Goal: Task Accomplishment & Management: Manage account settings

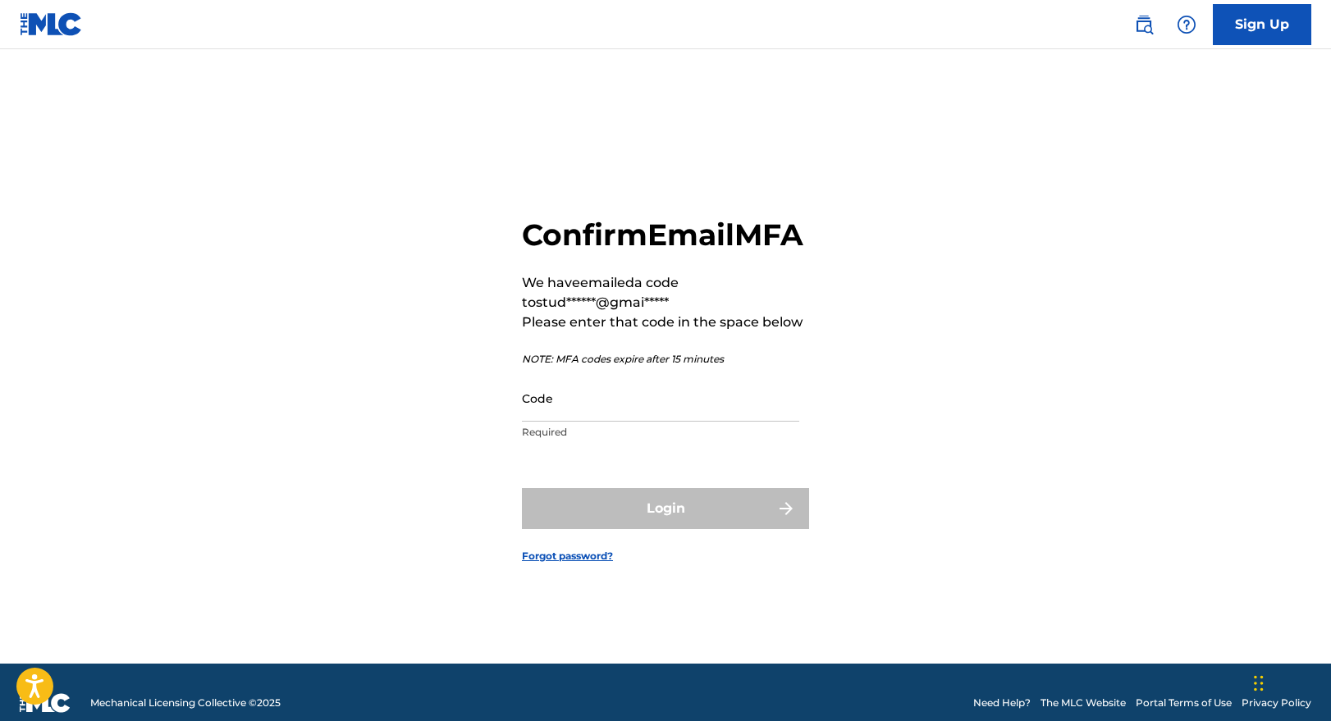
click at [623, 411] on input "Code" at bounding box center [660, 398] width 277 height 47
click at [583, 415] on input "Code" at bounding box center [660, 398] width 277 height 47
paste input "171734"
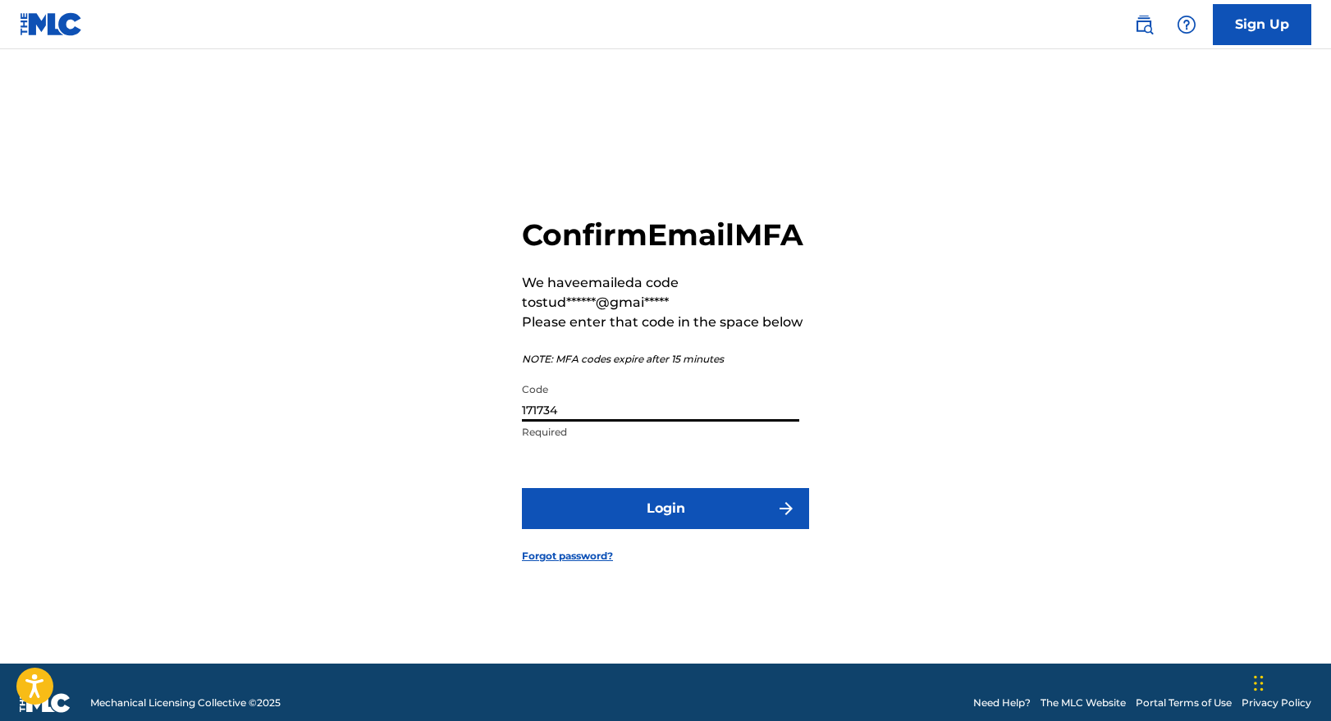
type input "171734"
click at [601, 529] on button "Login" at bounding box center [665, 508] width 287 height 41
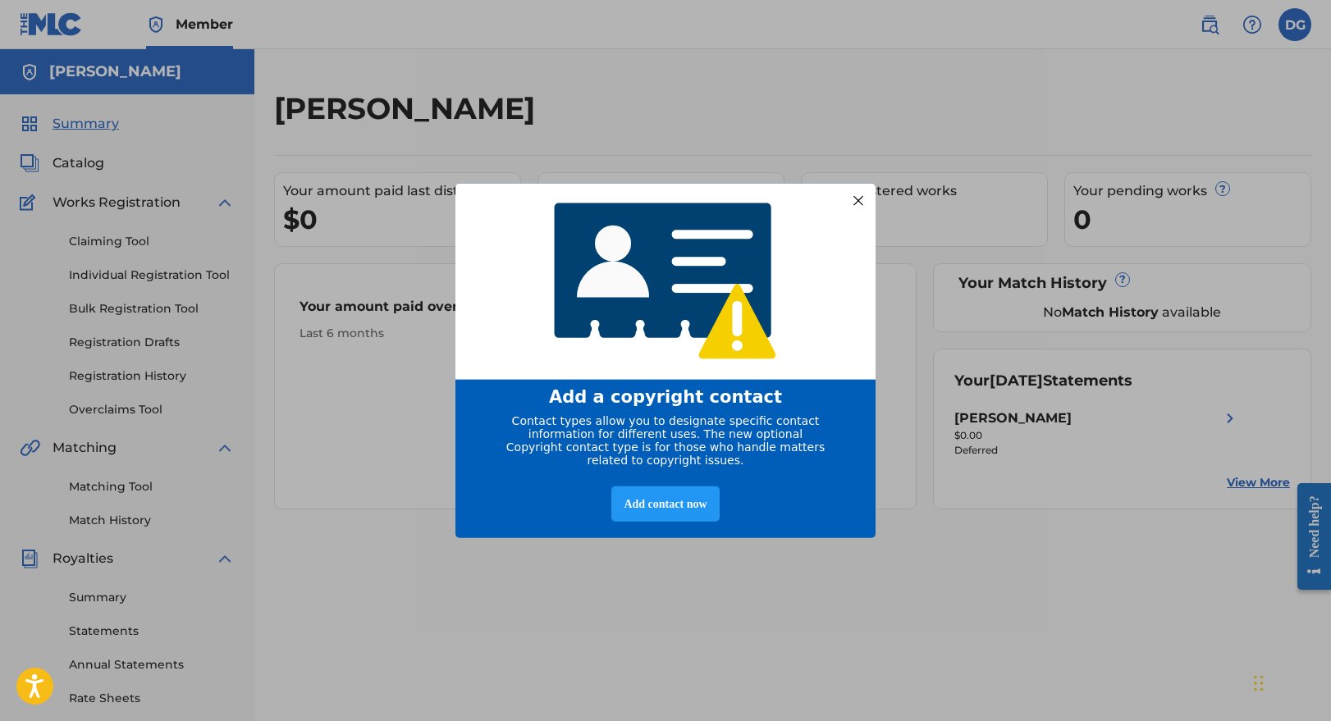
click at [859, 195] on div at bounding box center [858, 200] width 21 height 21
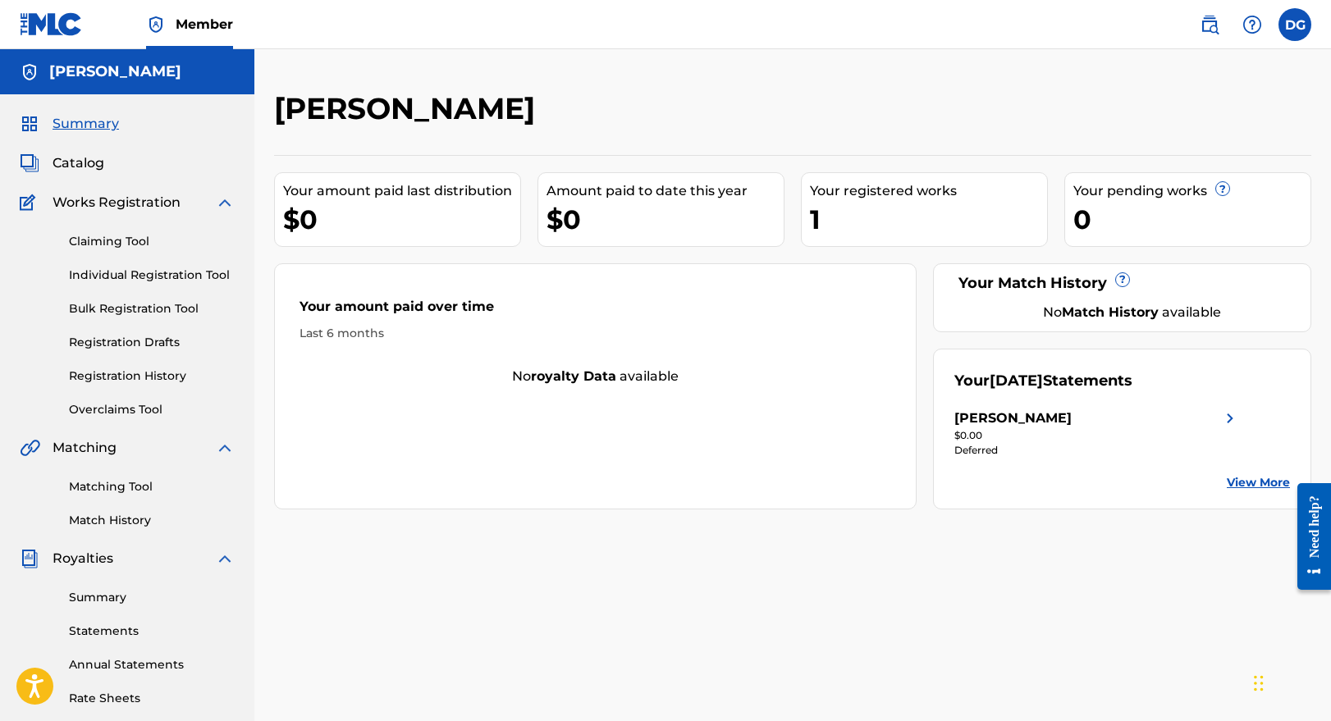
click at [858, 226] on div "1" at bounding box center [928, 219] width 237 height 37
click at [216, 204] on img at bounding box center [225, 203] width 20 height 20
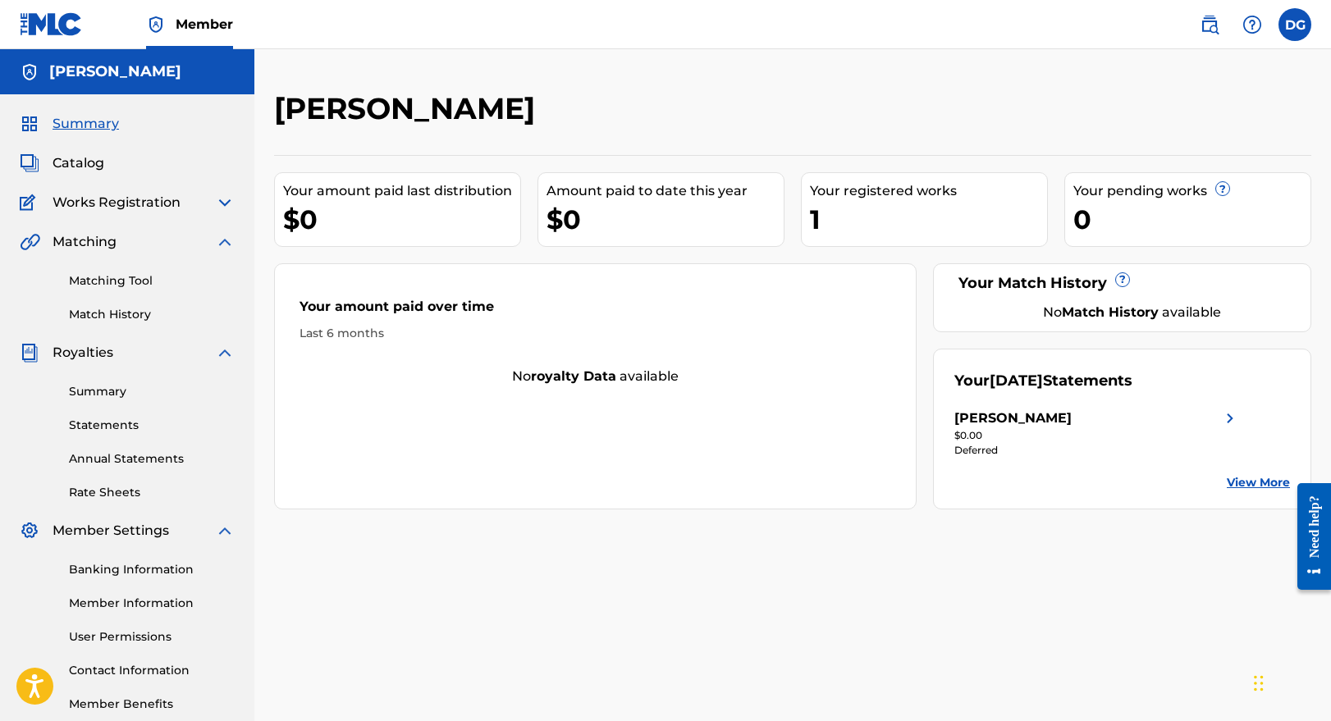
click at [226, 204] on img at bounding box center [225, 203] width 20 height 20
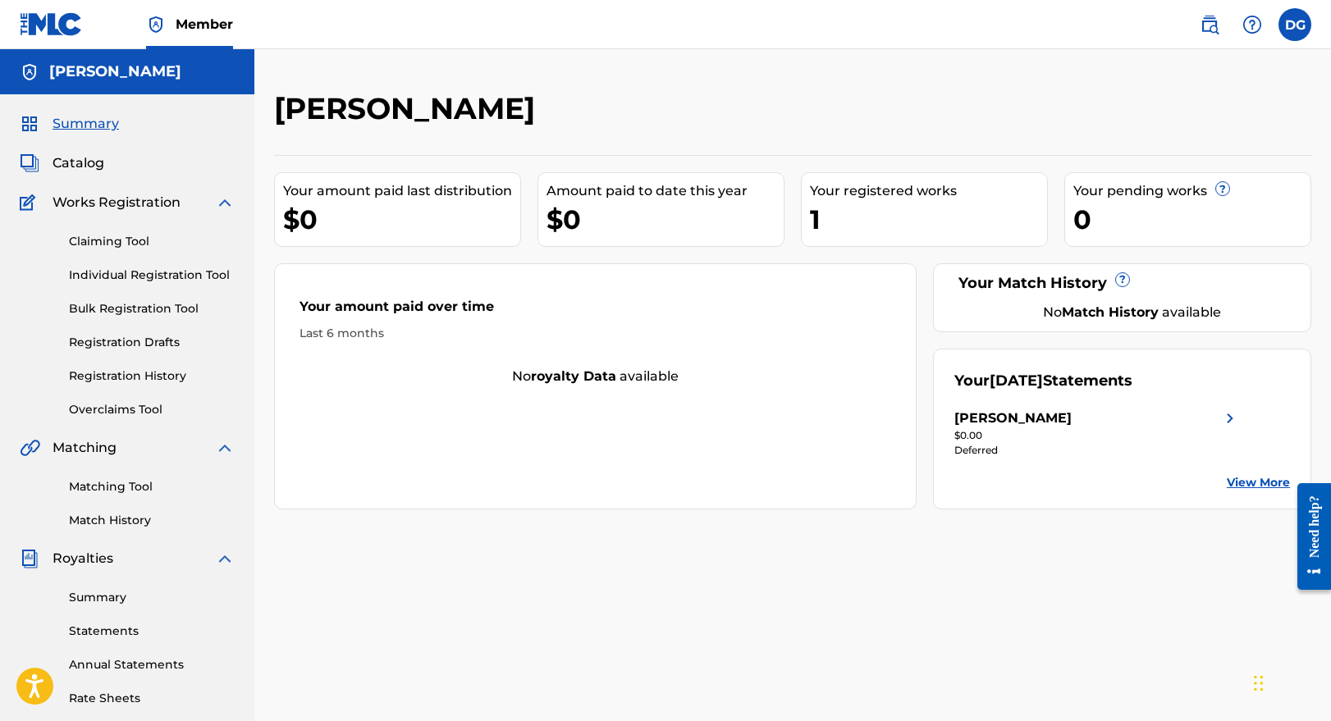
click at [167, 380] on link "Registration History" at bounding box center [152, 376] width 166 height 17
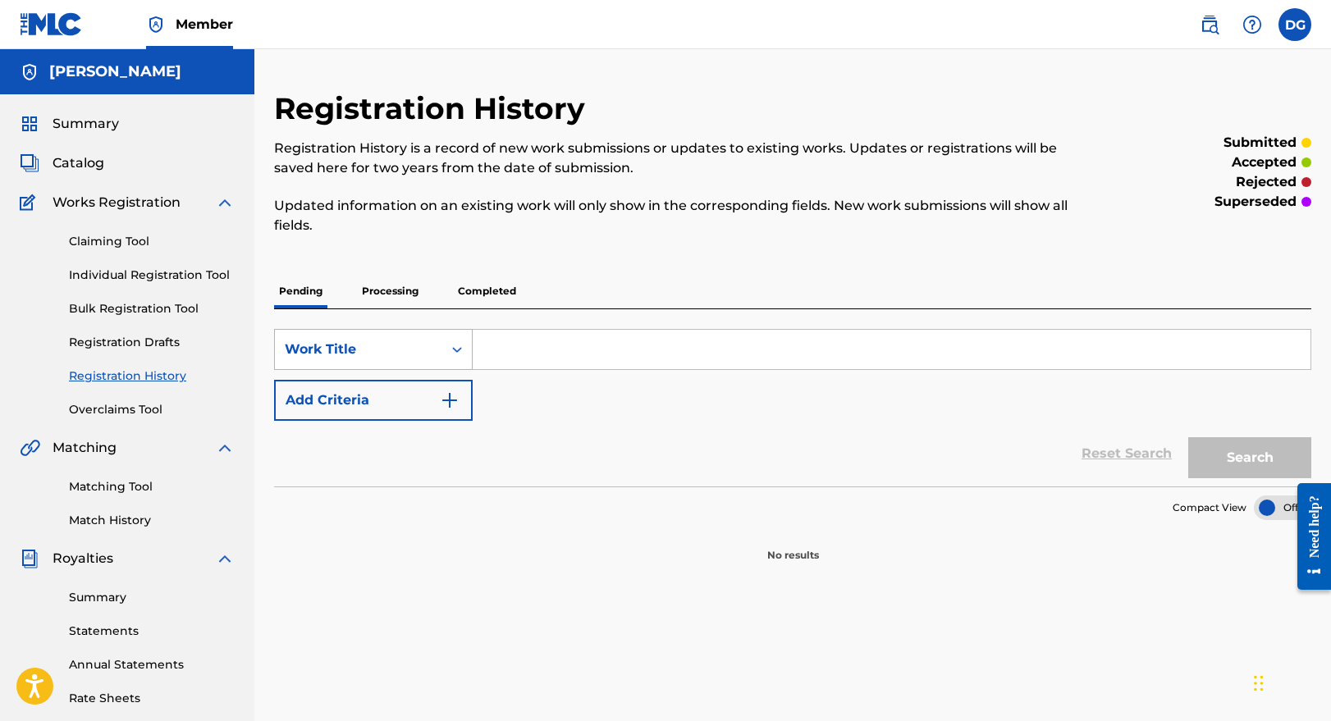
click at [440, 343] on div "Work Title" at bounding box center [358, 349] width 167 height 31
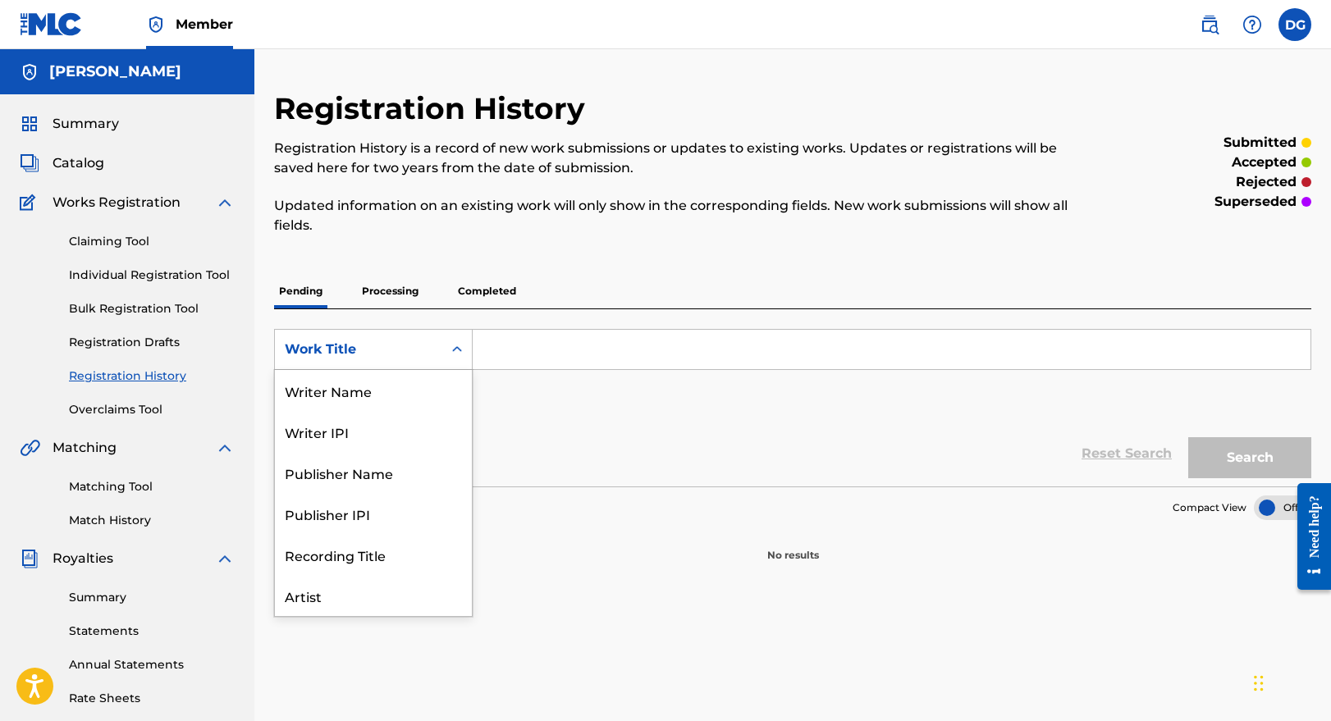
scroll to position [82, 0]
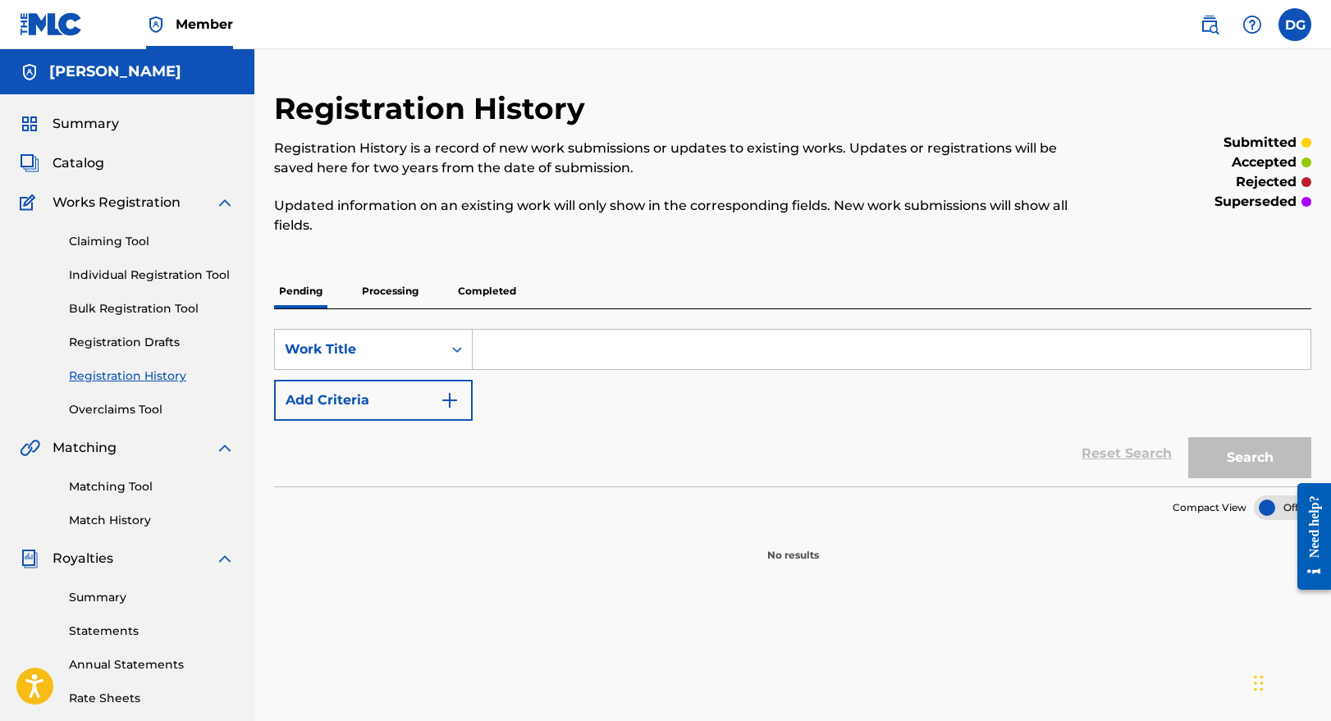
click at [542, 398] on div "SearchWithCriteria3412293b-acfa-44a6-859e-0875b9212de3 Work Title Add Criteria" at bounding box center [792, 375] width 1037 height 92
click at [77, 159] on span "Catalog" at bounding box center [79, 163] width 52 height 20
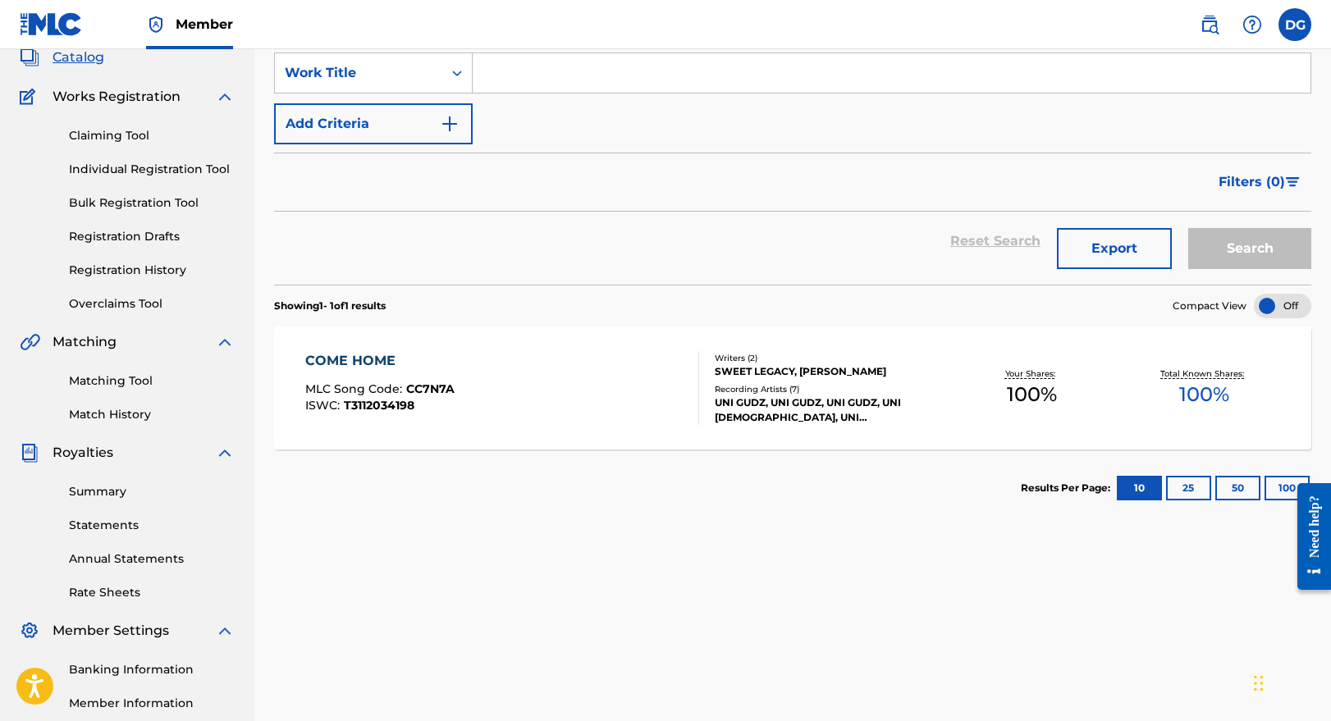
scroll to position [71, 0]
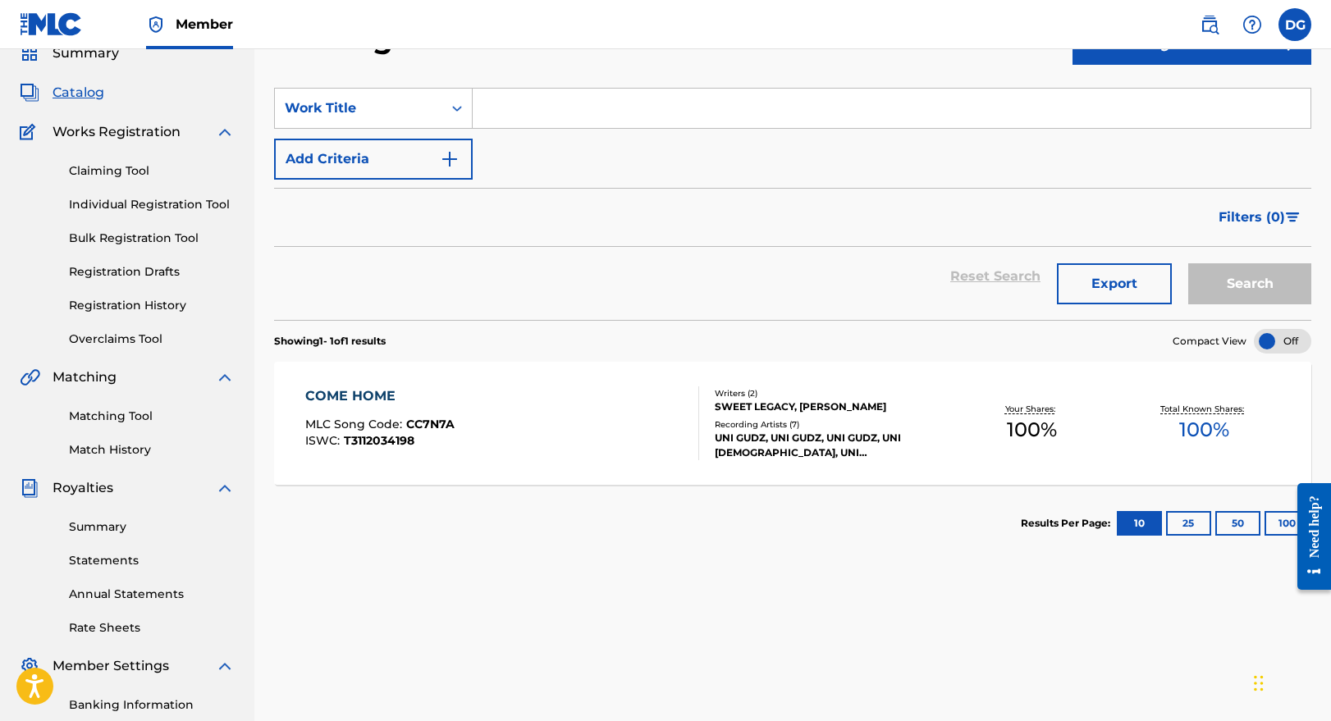
click at [123, 528] on link "Summary" at bounding box center [152, 527] width 166 height 17
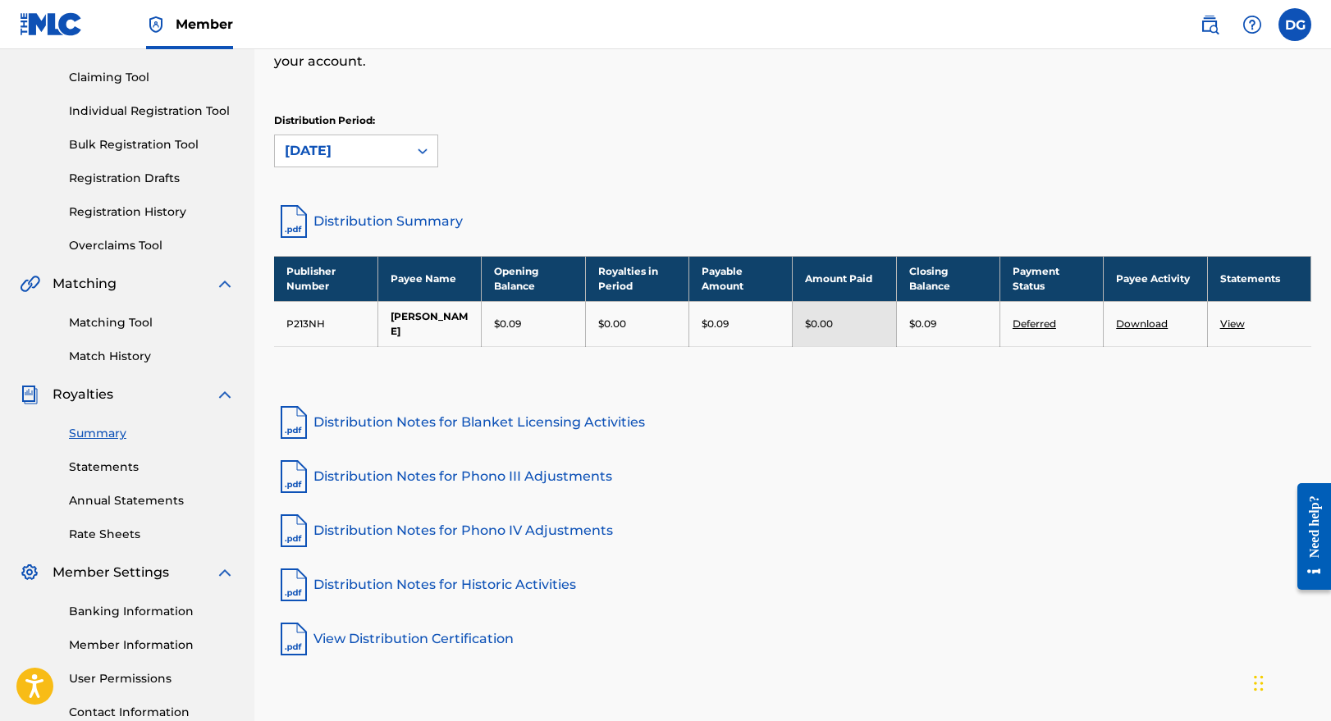
scroll to position [158, 0]
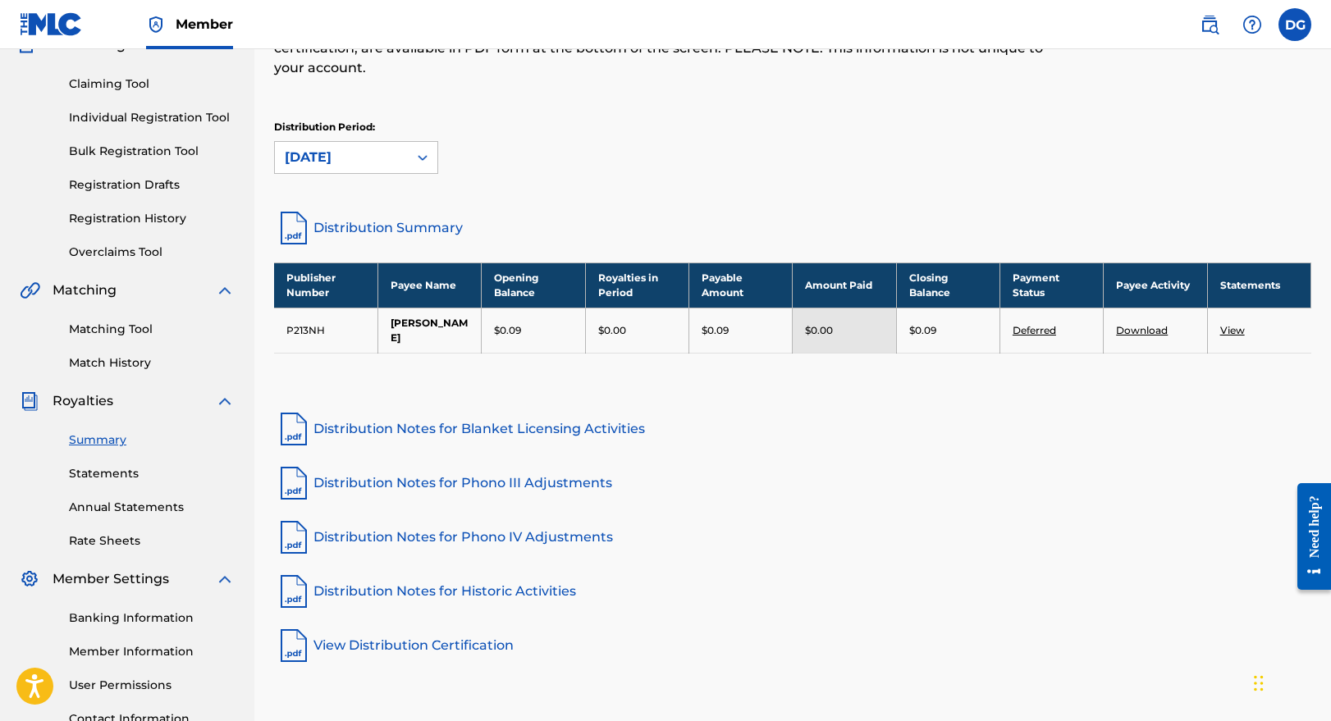
click at [133, 476] on link "Statements" at bounding box center [152, 473] width 166 height 17
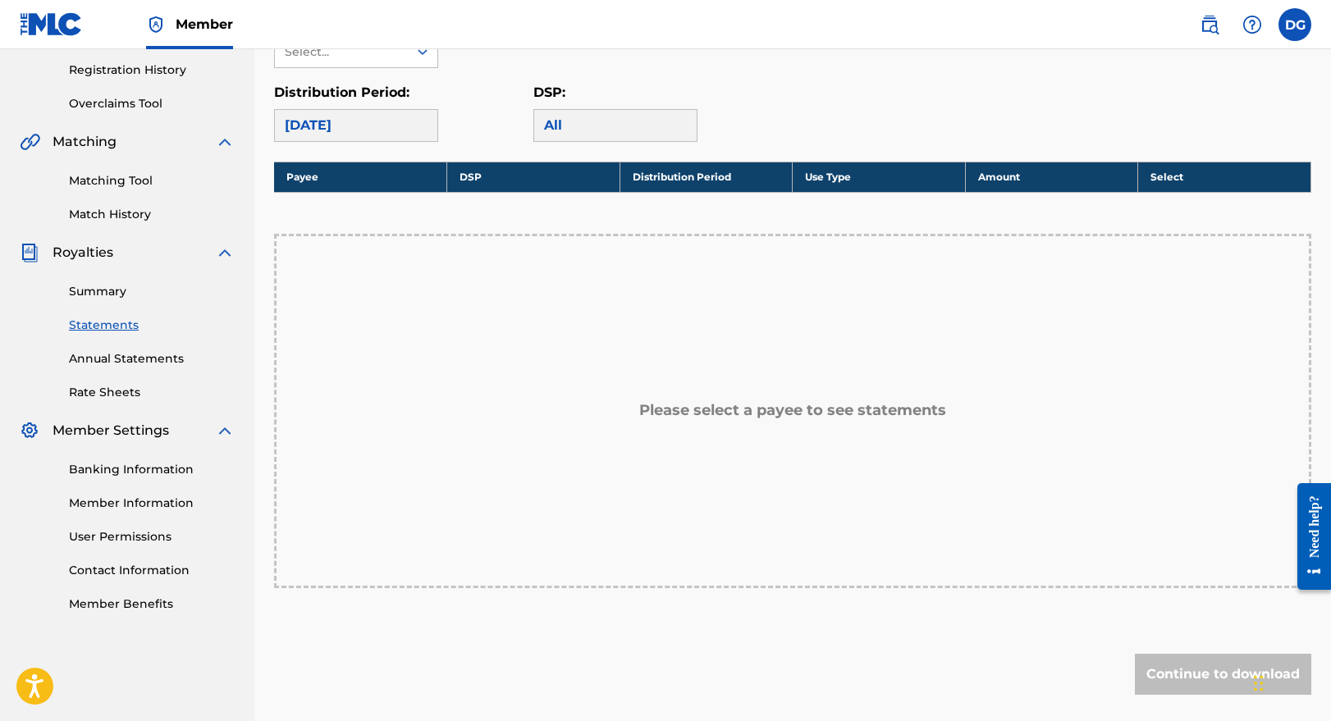
scroll to position [294, 0]
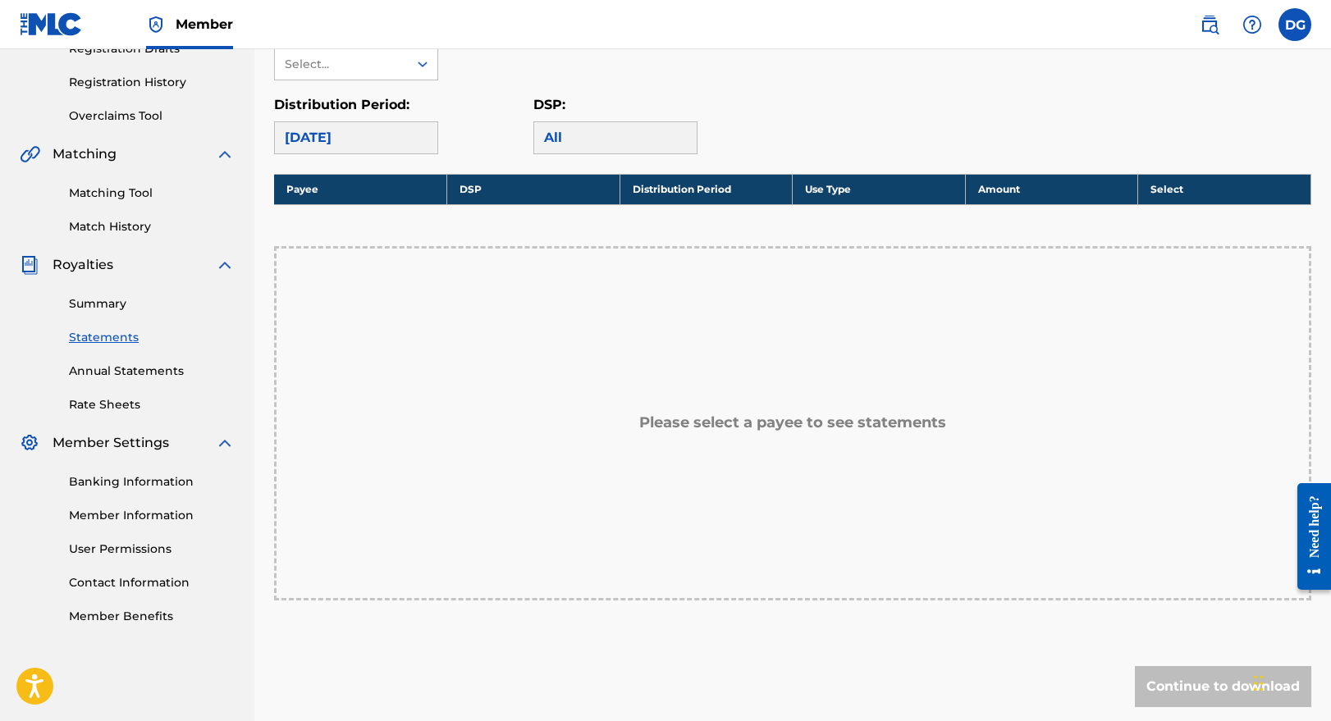
click at [121, 370] on link "Annual Statements" at bounding box center [152, 371] width 166 height 17
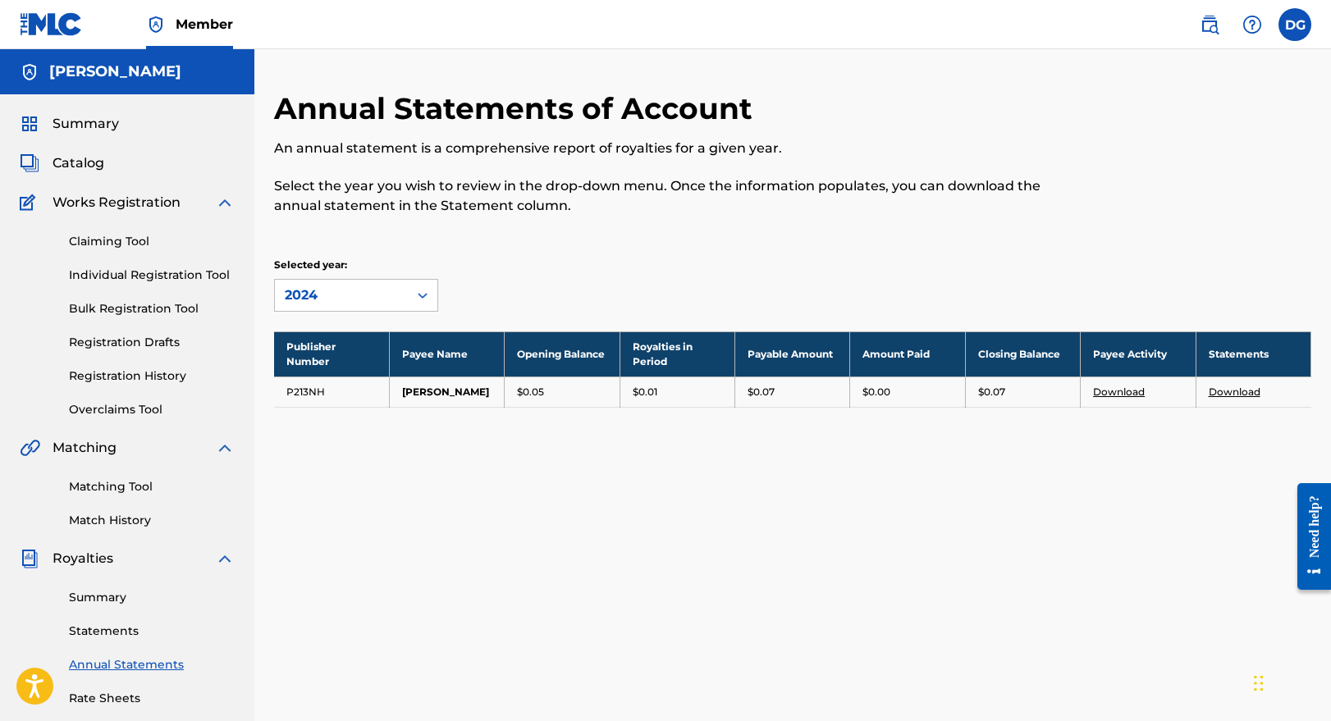
click at [217, 208] on img at bounding box center [225, 203] width 20 height 20
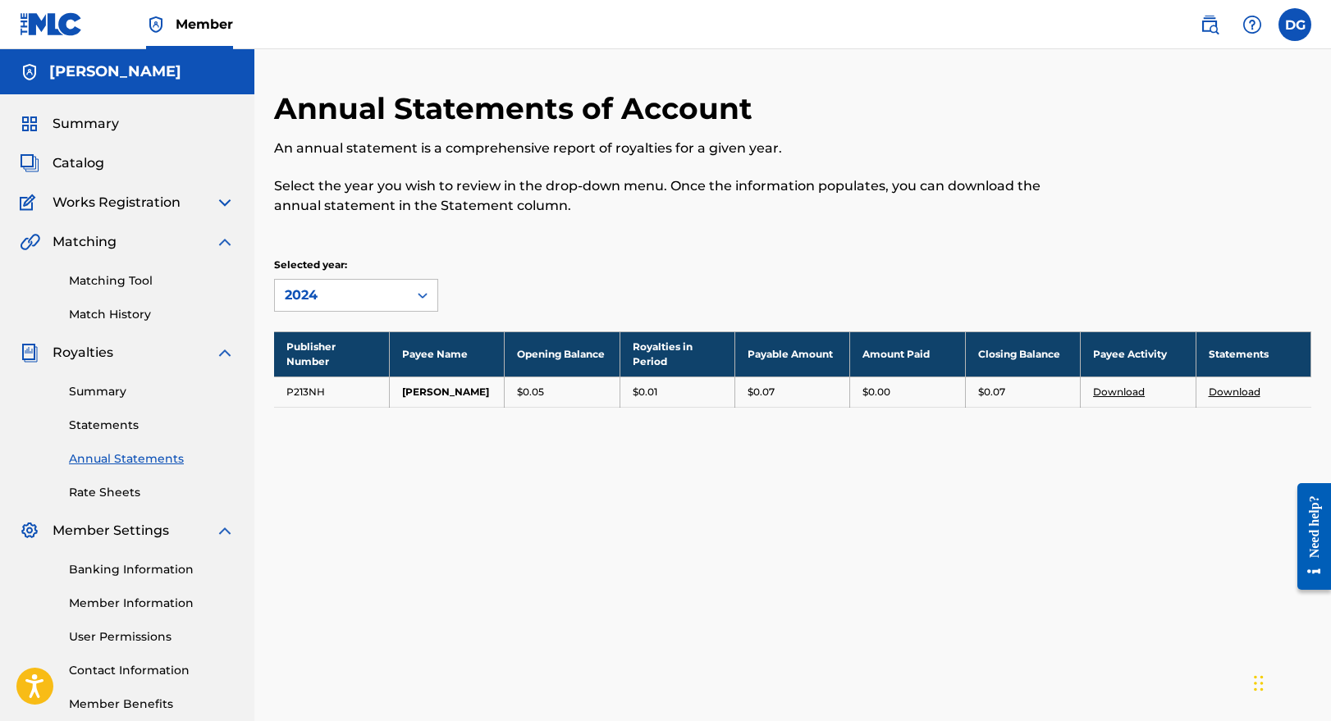
click at [215, 348] on img at bounding box center [225, 353] width 20 height 20
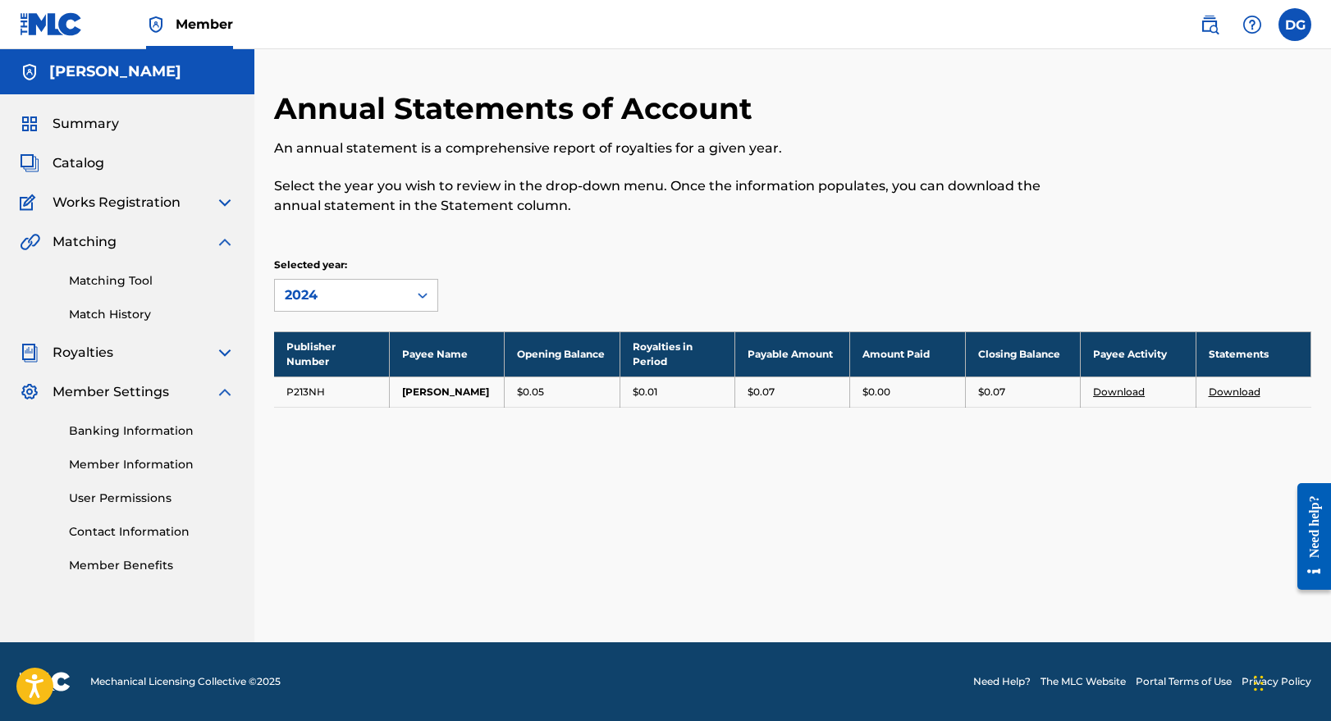
click at [215, 357] on img at bounding box center [225, 353] width 20 height 20
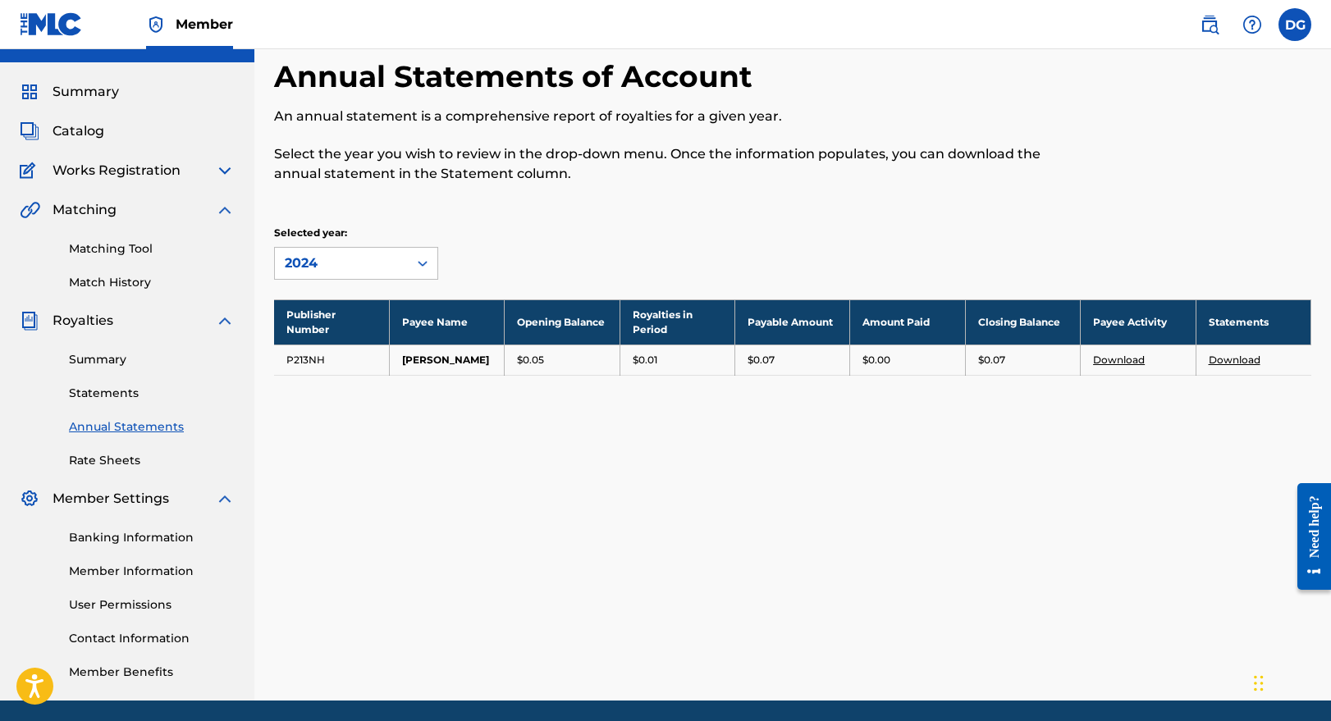
scroll to position [33, 0]
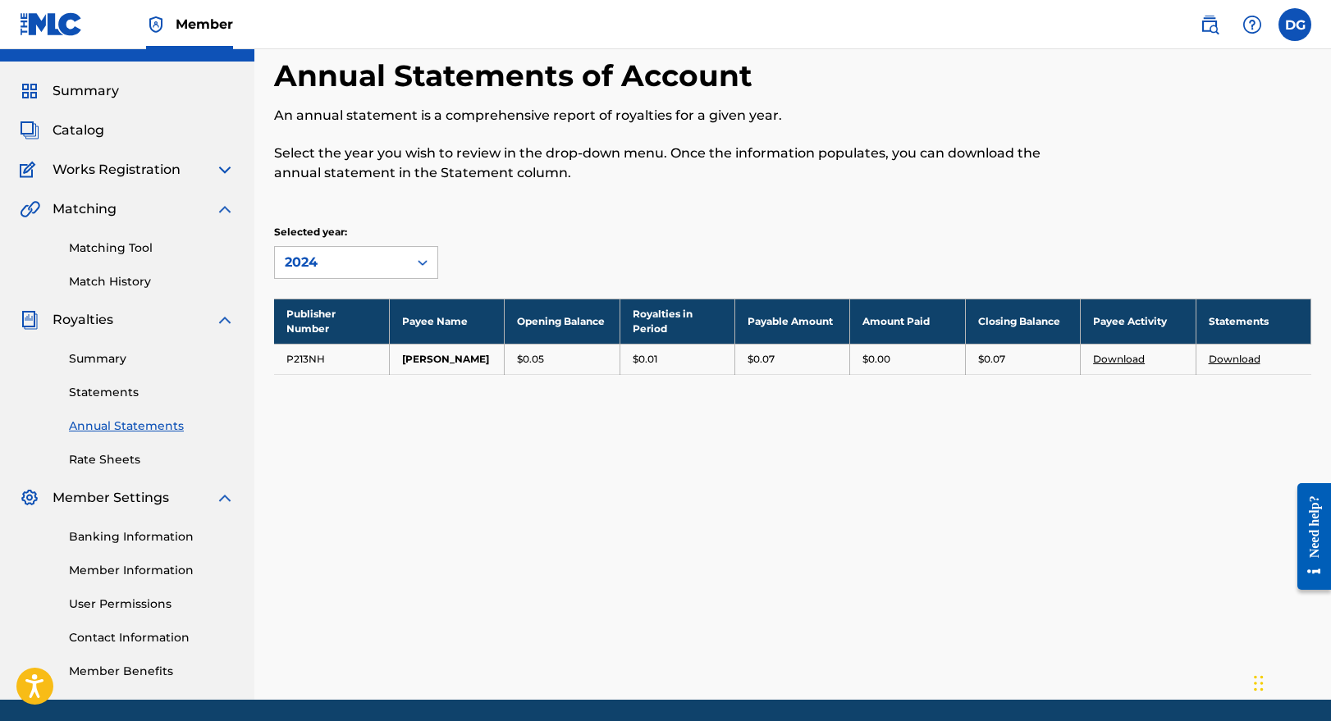
click at [185, 538] on link "Banking Information" at bounding box center [152, 537] width 166 height 17
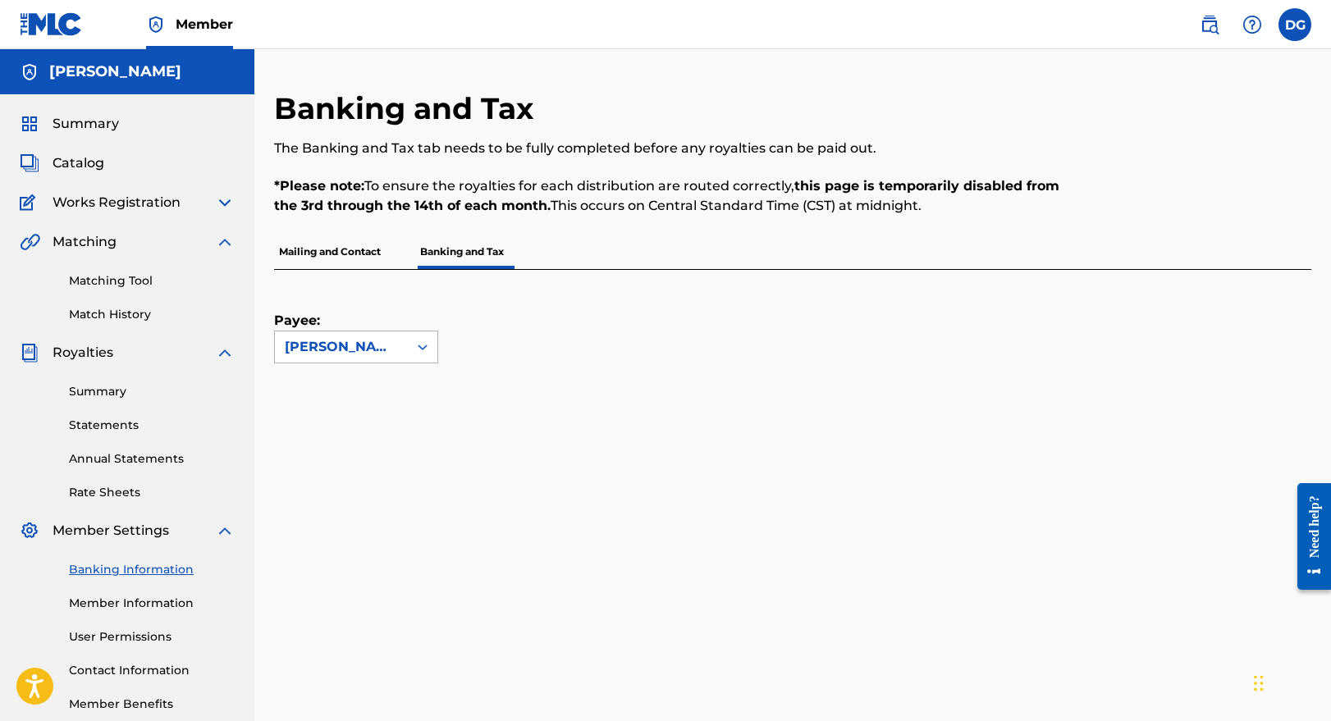
click at [395, 340] on div "[PERSON_NAME]" at bounding box center [341, 347] width 113 height 20
click at [405, 341] on div "[PERSON_NAME]" at bounding box center [341, 347] width 133 height 31
click at [347, 256] on p "Mailing and Contact" at bounding box center [330, 252] width 112 height 34
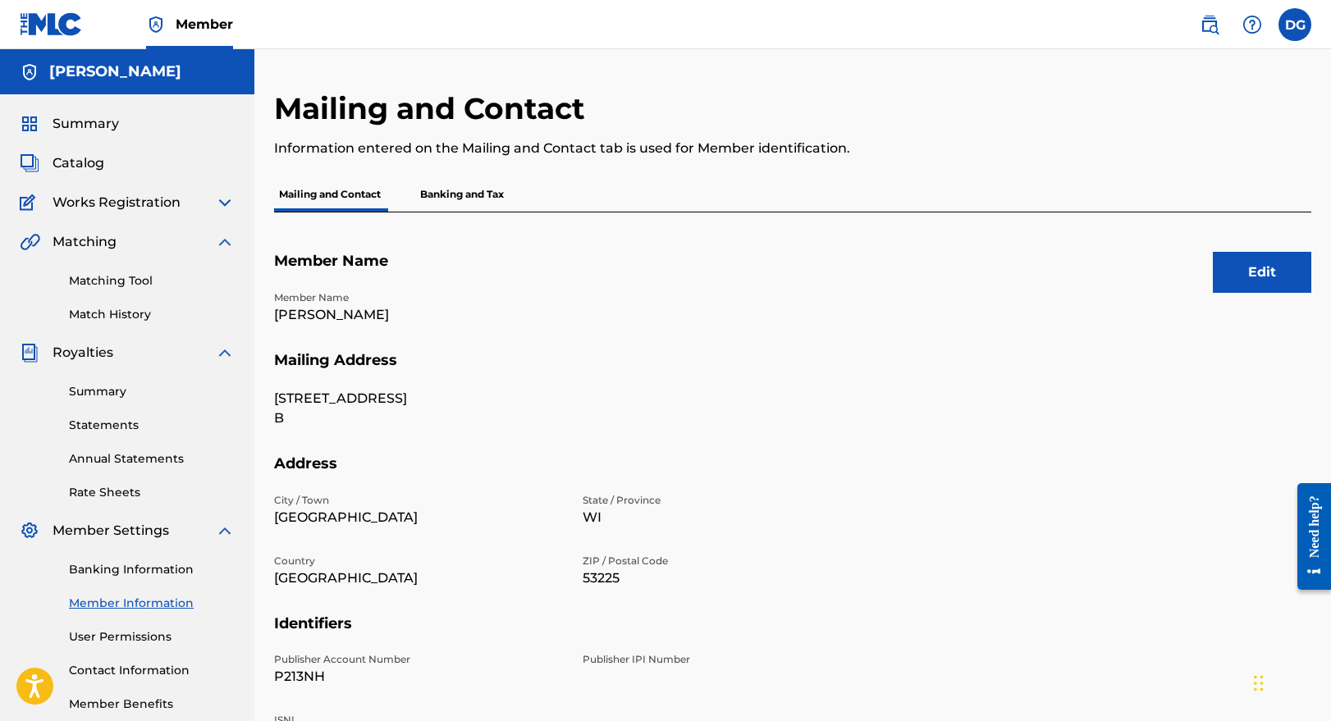
click at [1271, 277] on button "Edit" at bounding box center [1262, 272] width 98 height 41
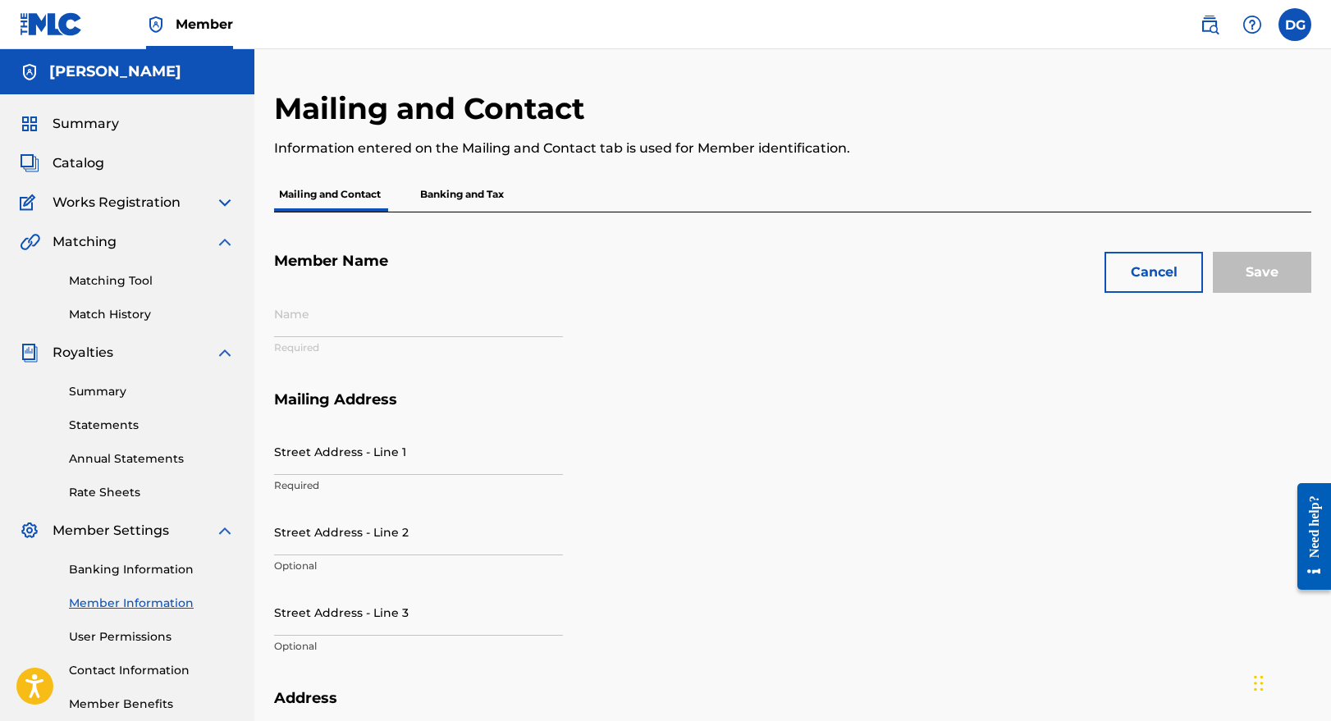
type input "[PERSON_NAME]"
type input "[STREET_ADDRESS]"
type input "B"
type input "[GEOGRAPHIC_DATA]"
type input "53225"
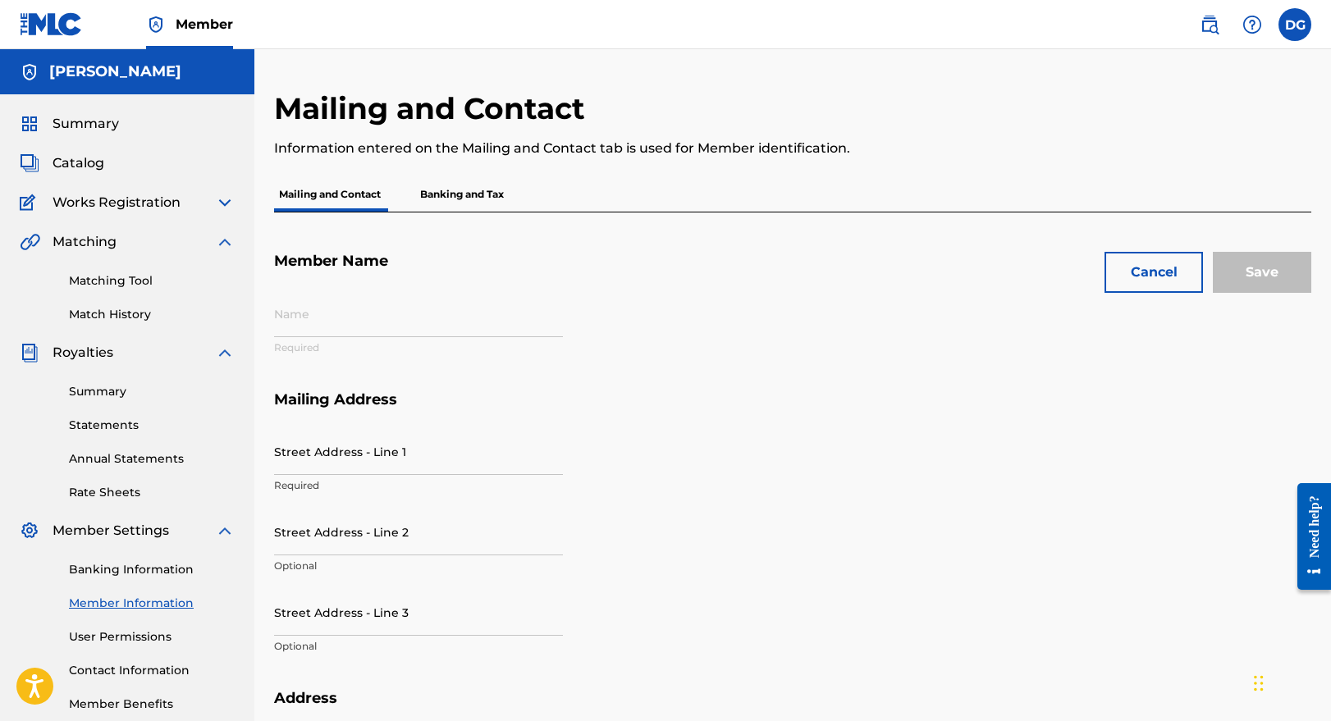
type input "P213NH"
type input "414"
type input "8086097"
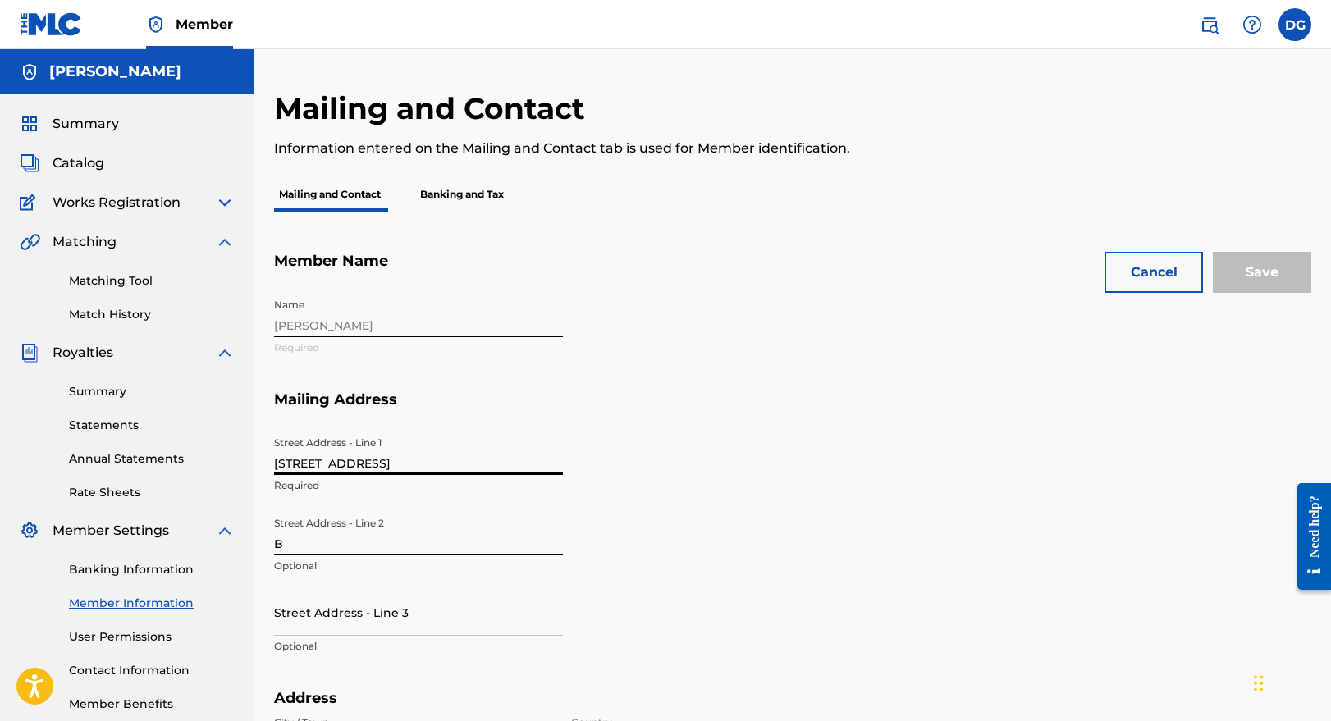
drag, startPoint x: 384, startPoint y: 461, endPoint x: 172, endPoint y: 428, distance: 214.3
click at [172, 428] on main "[PERSON_NAME] Summary Catalog Works Registration Claiming Tool Individual Regis…" at bounding box center [665, 677] width 1331 height 1257
type input "8661 W [GEOGRAPHIC_DATA]"
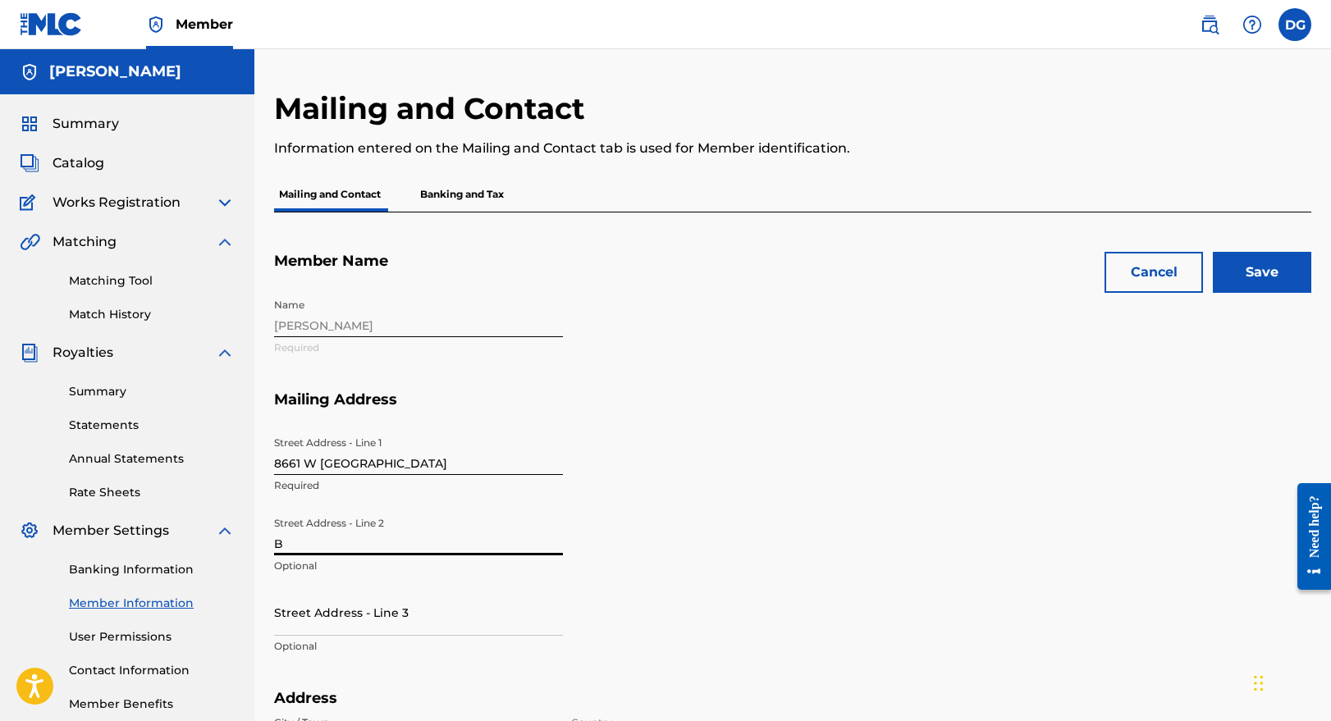
drag, startPoint x: 307, startPoint y: 537, endPoint x: 218, endPoint y: 533, distance: 88.7
click at [231, 534] on main "[PERSON_NAME] Summary Catalog Works Registration Claiming Tool Individual Regis…" at bounding box center [665, 677] width 1331 height 1257
click at [302, 542] on input "B" at bounding box center [418, 532] width 289 height 47
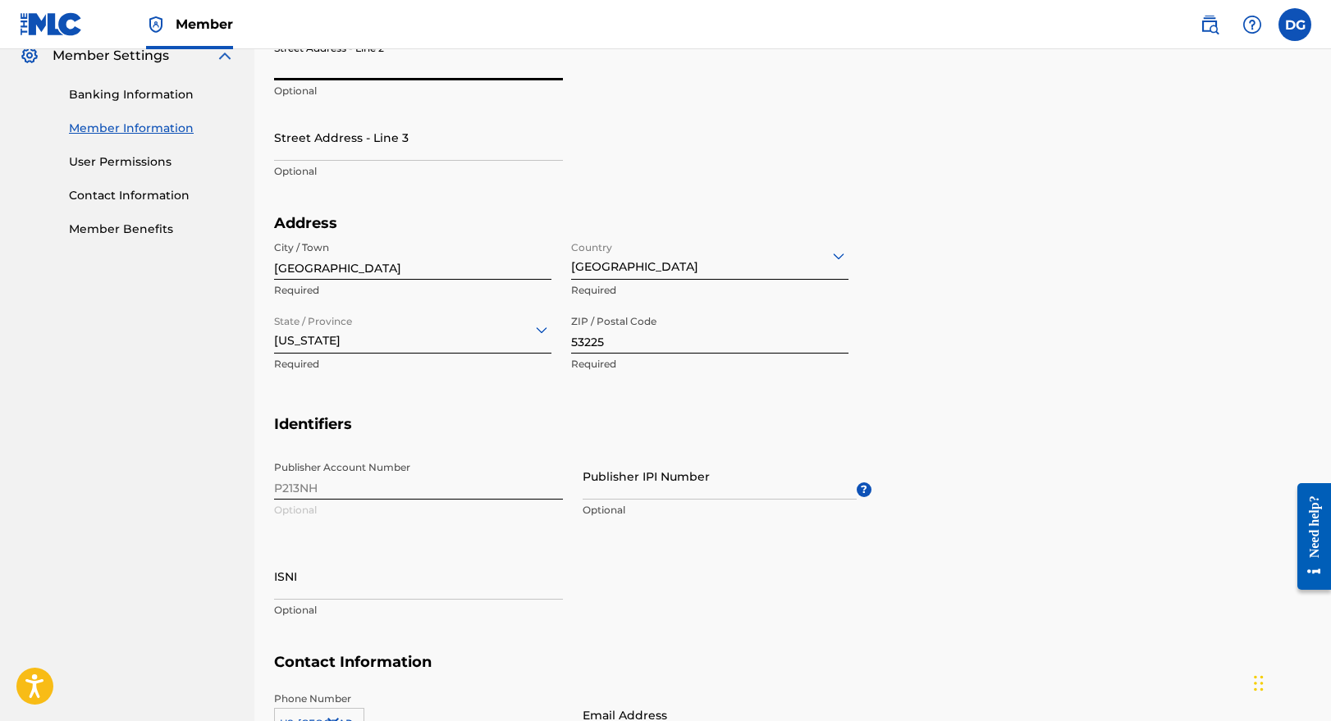
scroll to position [476, 0]
click at [474, 473] on div "Publisher Account Number P213NH Optional Publisher IPI Number Optional ? ISNI O…" at bounding box center [573, 552] width 598 height 200
click at [465, 483] on div "Publisher Account Number P213NH Optional Publisher IPI Number Optional ? ISNI O…" at bounding box center [573, 552] width 598 height 200
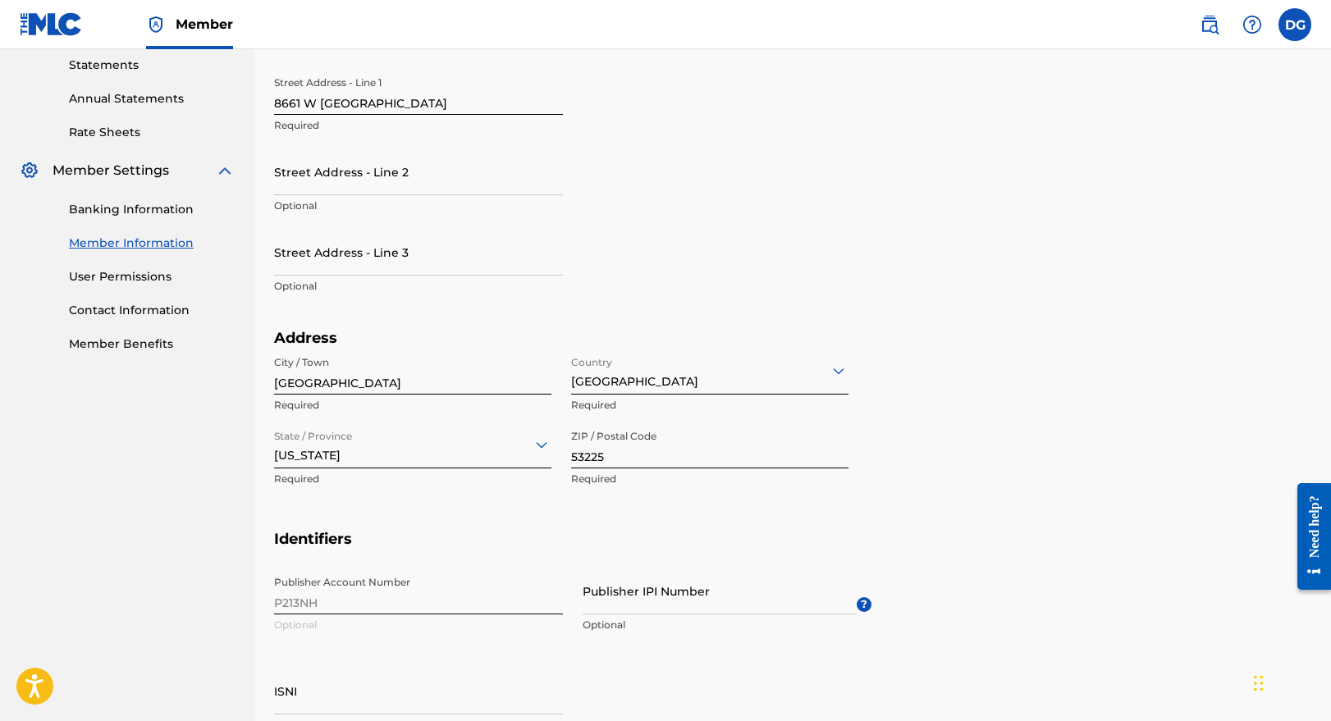
scroll to position [0, 0]
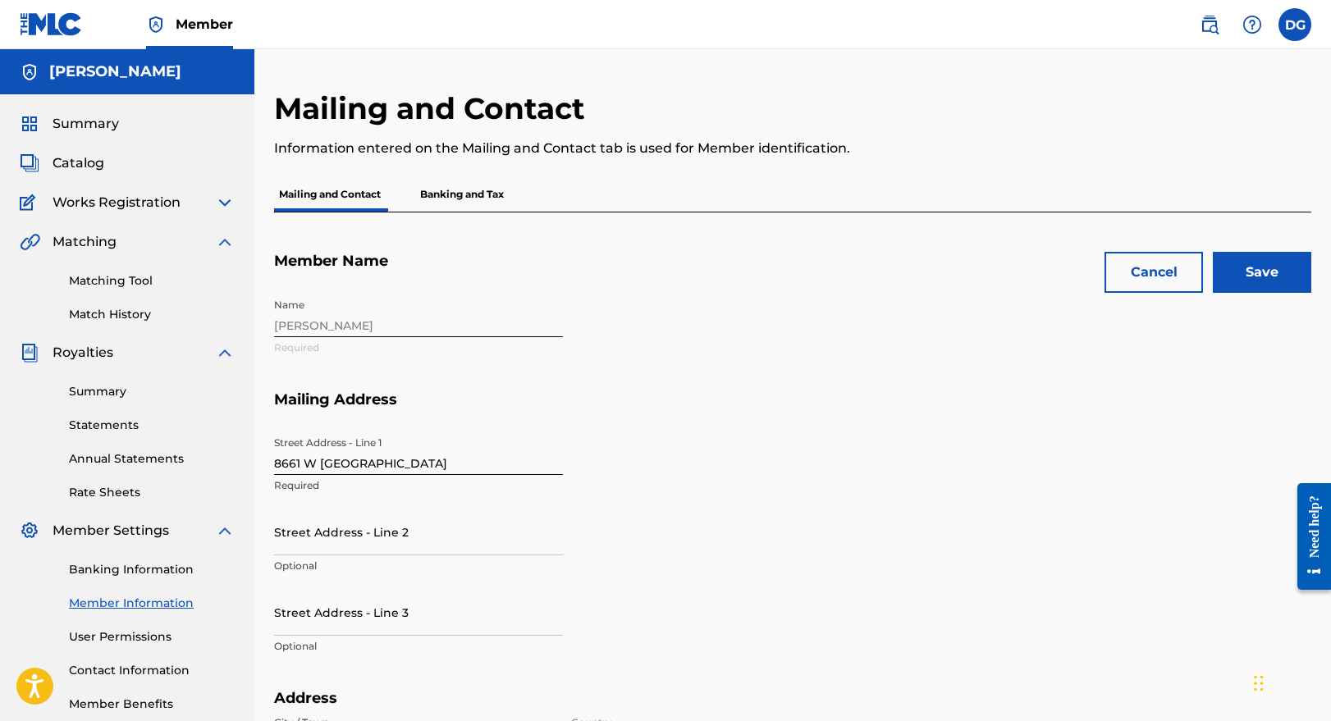
click at [1236, 259] on input "Save" at bounding box center [1262, 272] width 98 height 41
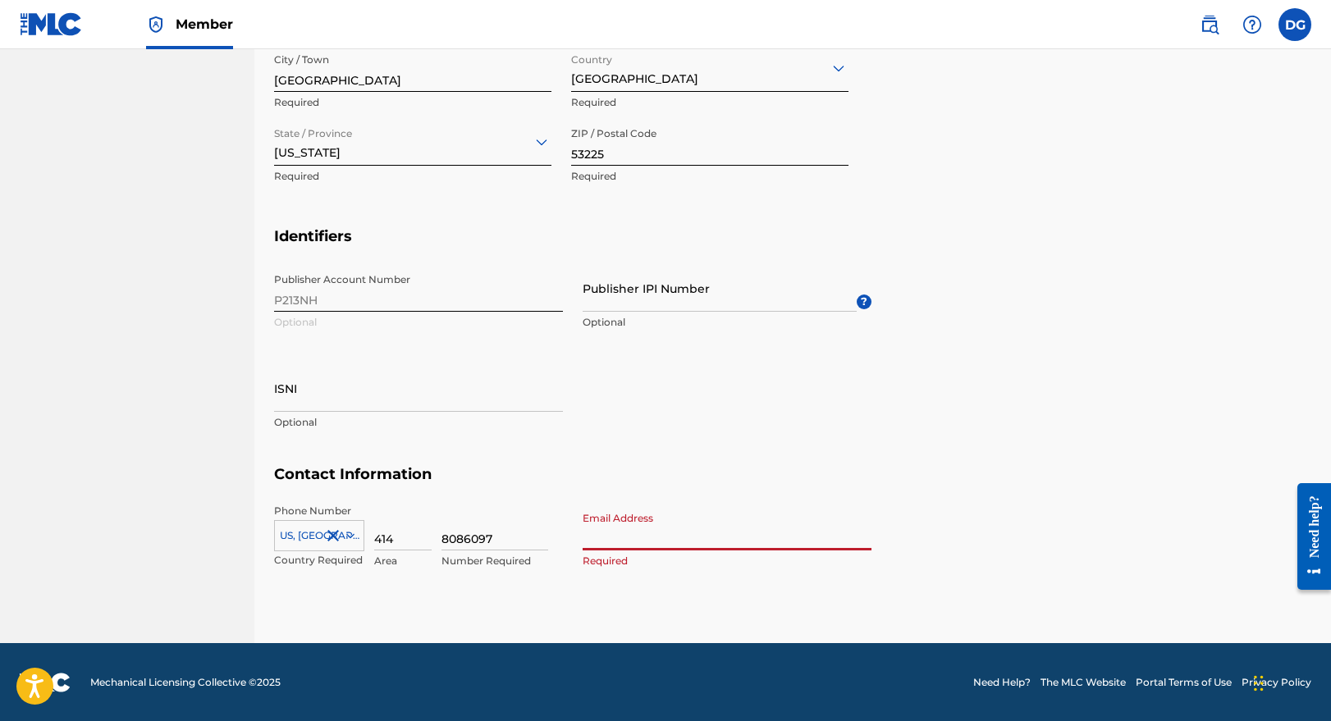
click at [692, 536] on input "Email Address" at bounding box center [727, 527] width 289 height 47
type input "[EMAIL_ADDRESS][DOMAIN_NAME]"
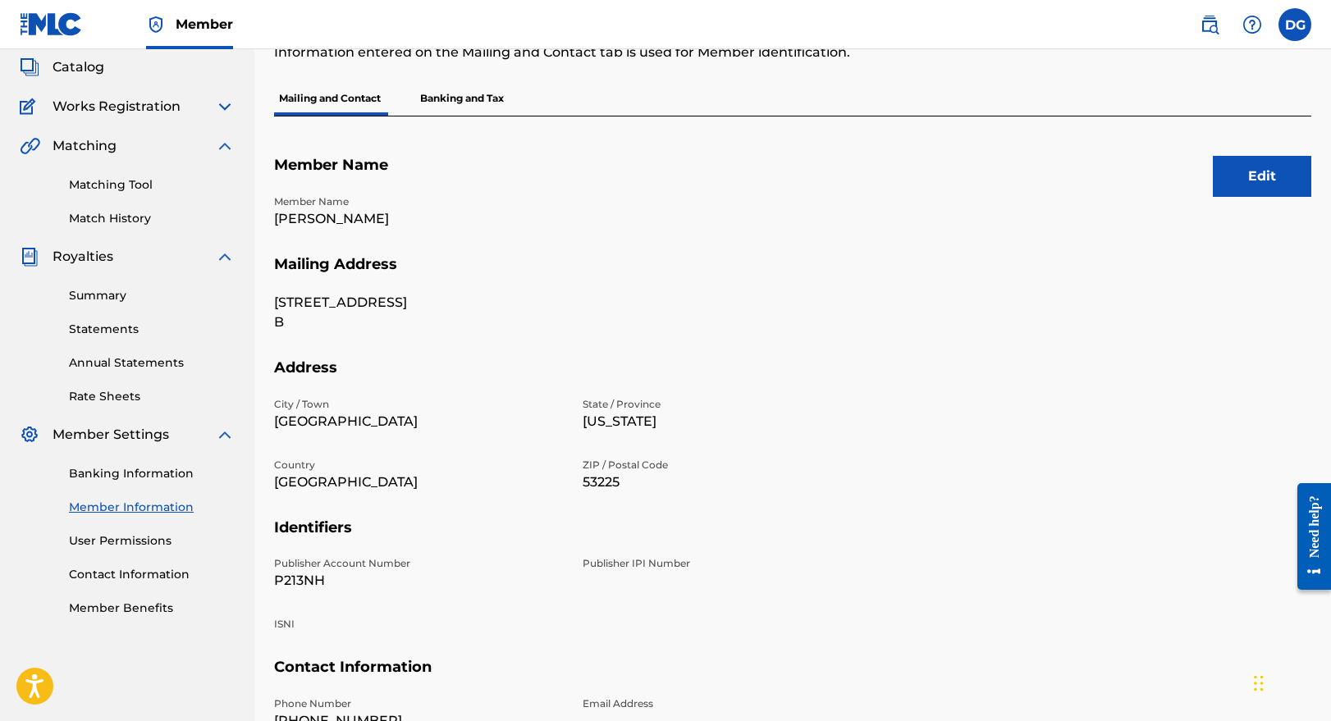
scroll to position [0, 0]
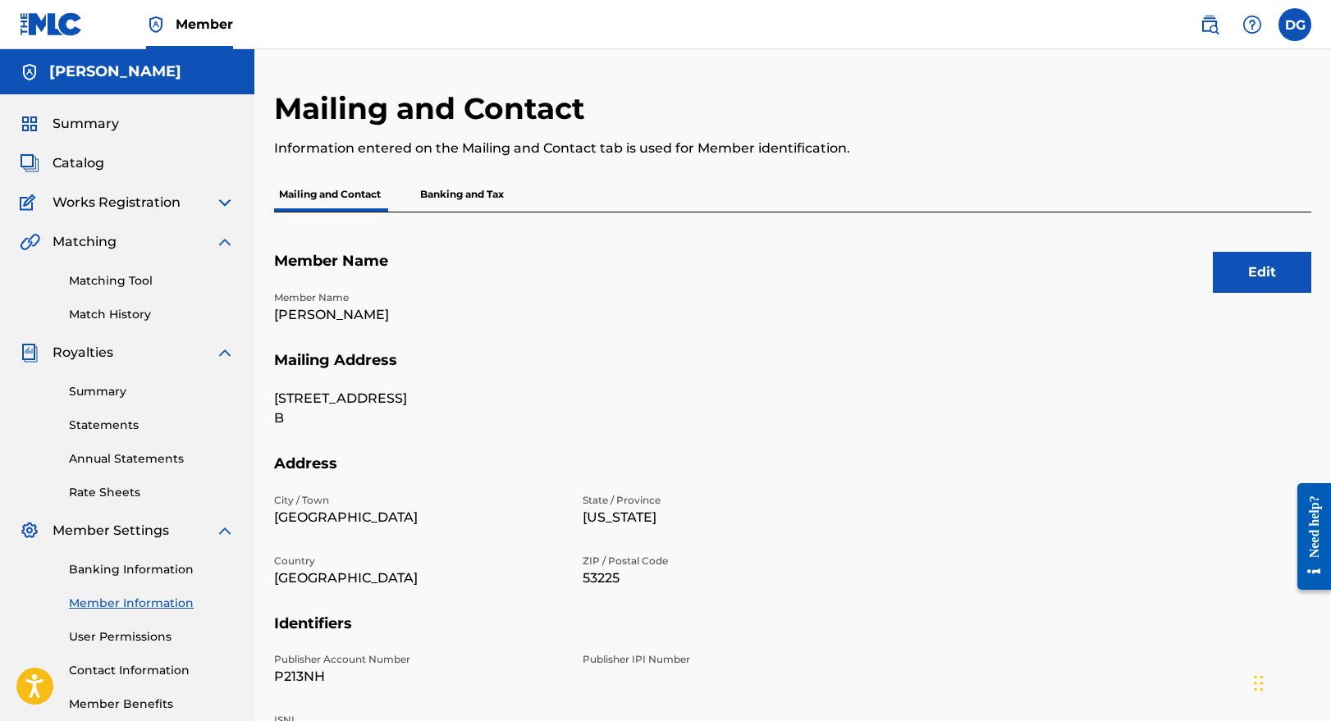
click at [1266, 270] on button "Edit" at bounding box center [1262, 272] width 98 height 41
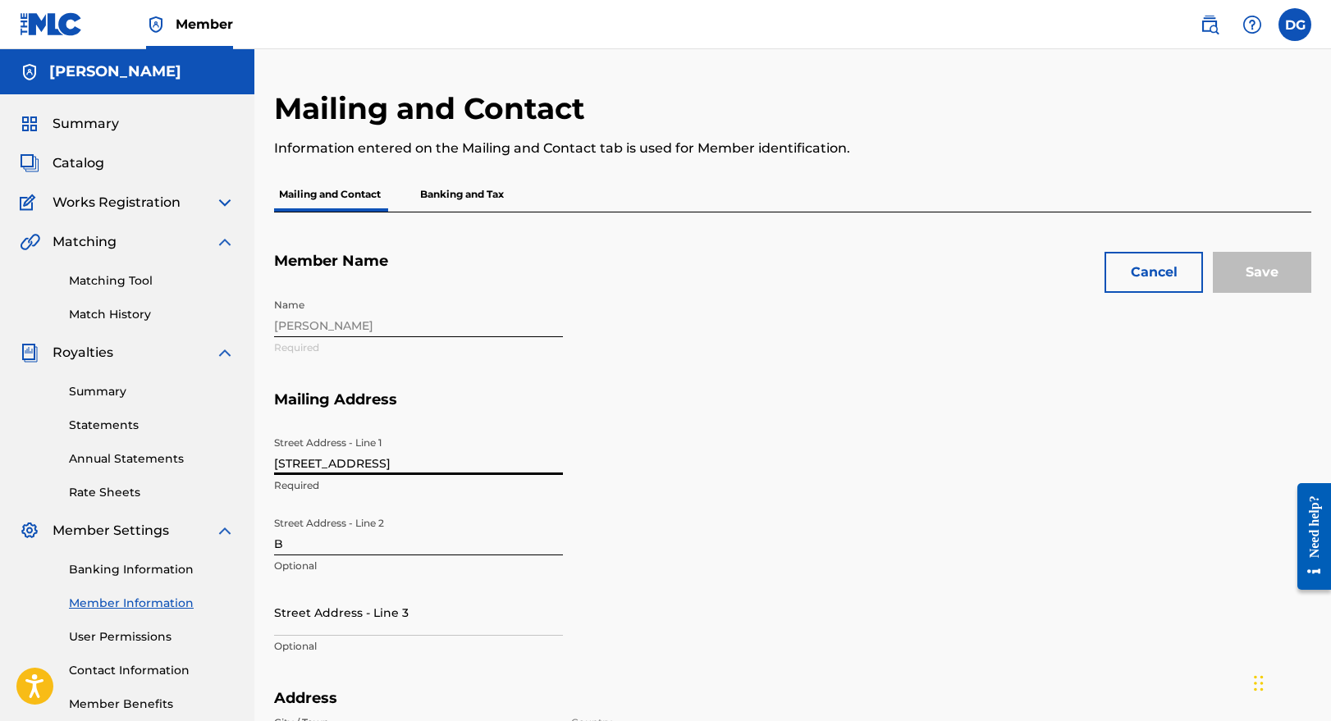
drag, startPoint x: 429, startPoint y: 467, endPoint x: 153, endPoint y: 466, distance: 275.8
click at [162, 466] on main "[PERSON_NAME] Summary Catalog Works Registration Claiming Tool Individual Regis…" at bounding box center [665, 677] width 1331 height 1257
type input "[STREET_ADDRESS]"
click at [319, 544] on input "B" at bounding box center [418, 532] width 289 height 47
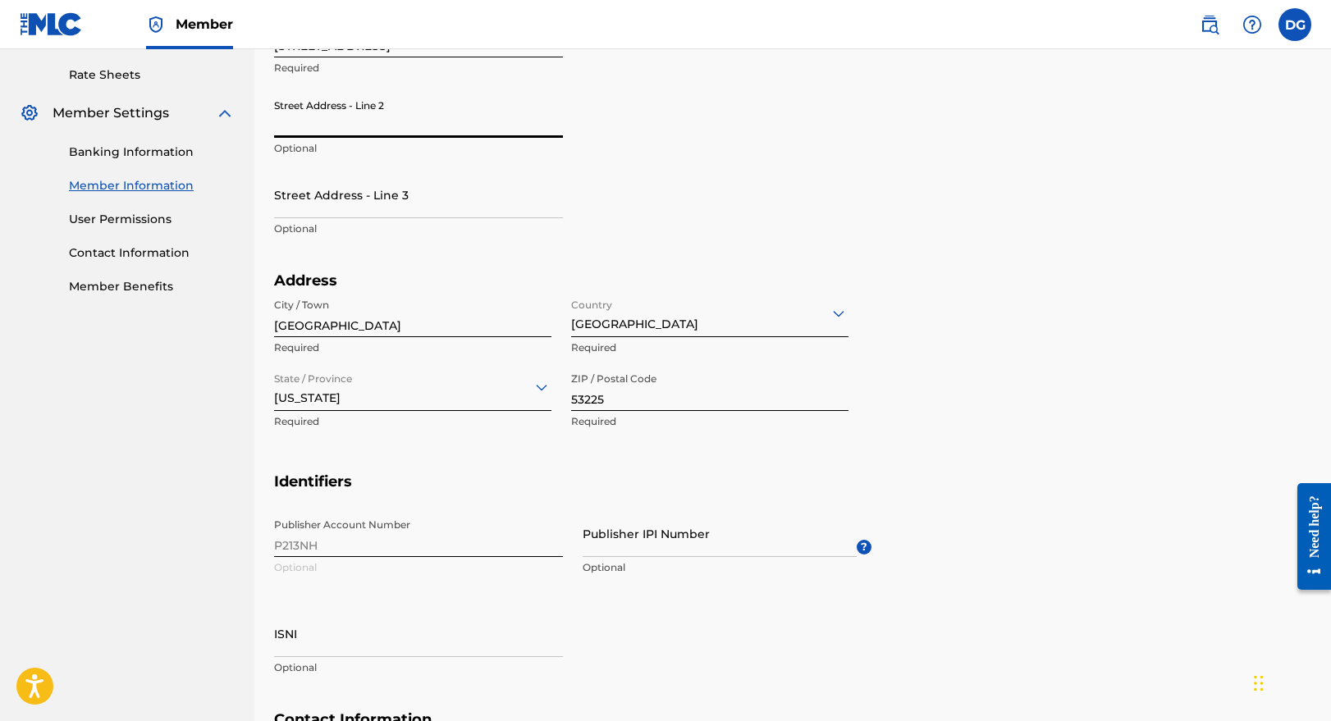
scroll to position [663, 0]
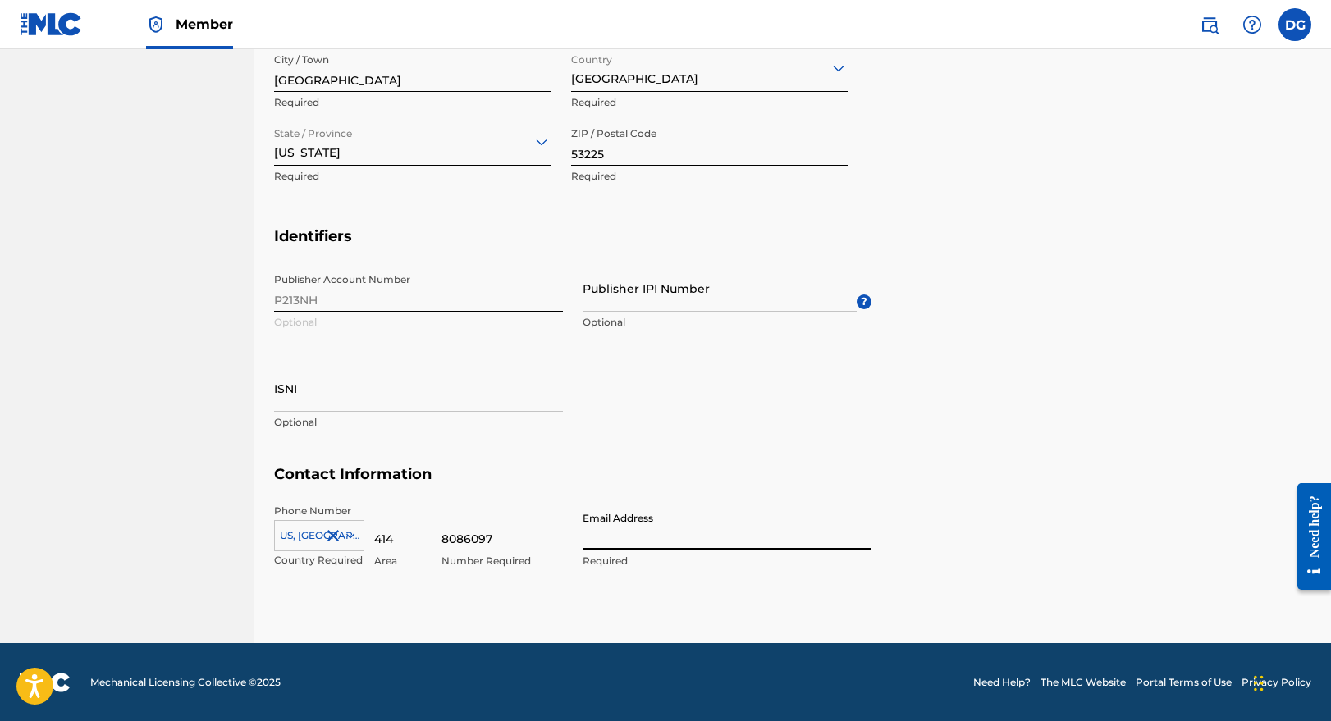
click at [640, 539] on input "Email Address" at bounding box center [727, 527] width 289 height 47
type input "[EMAIL_ADDRESS][DOMAIN_NAME]"
click at [505, 543] on input "8086097" at bounding box center [495, 527] width 107 height 47
click at [433, 540] on div "[GEOGRAPHIC_DATA], [GEOGRAPHIC_DATA] +1 Country Required 414 Area 8086097 Numbe…" at bounding box center [418, 541] width 289 height 74
drag, startPoint x: 497, startPoint y: 538, endPoint x: 364, endPoint y: 534, distance: 133.8
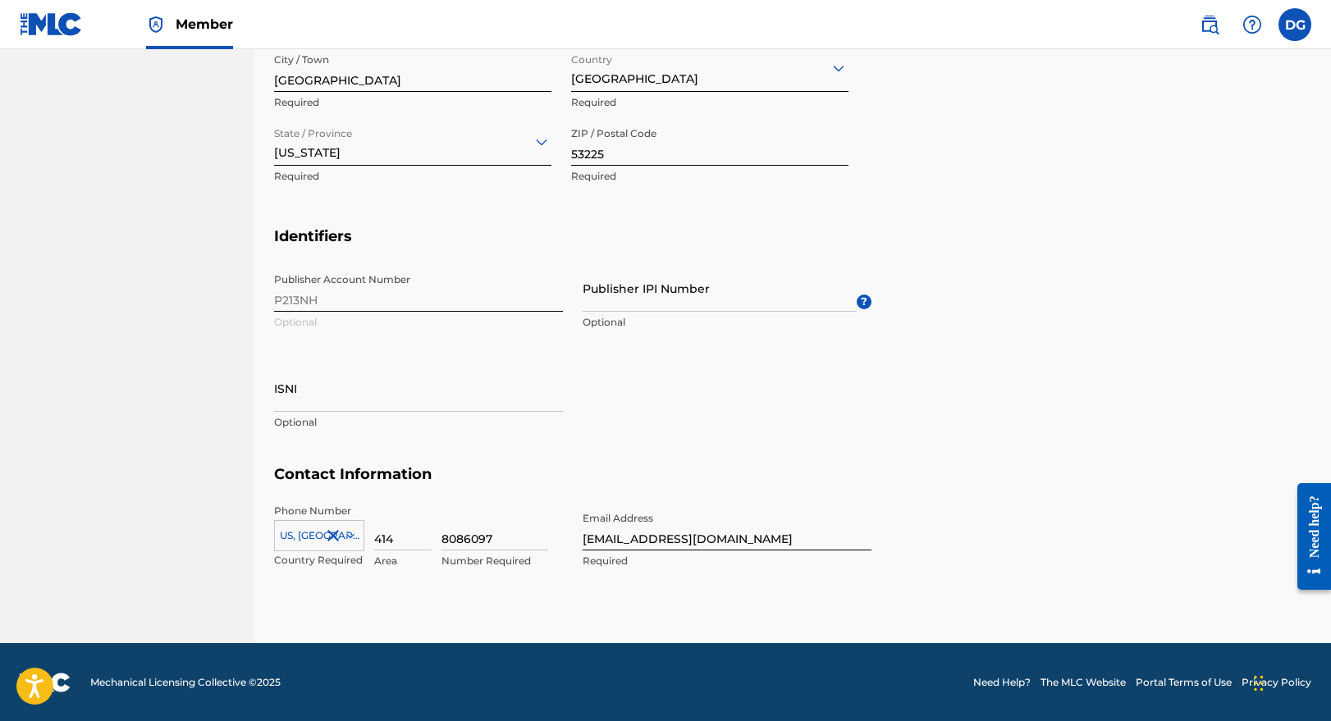
click at [364, 534] on div "[GEOGRAPHIC_DATA], [GEOGRAPHIC_DATA] +1 Country Required 414 Area 8086097 Numbe…" at bounding box center [418, 541] width 289 height 74
paste input "[PHONE_NUMBER]‬"
drag, startPoint x: 466, startPoint y: 538, endPoint x: 365, endPoint y: 524, distance: 102.0
click at [374, 528] on div "[GEOGRAPHIC_DATA], [GEOGRAPHIC_DATA] +1 Country Required 414 Area [PHONE_NUMBER…" at bounding box center [418, 541] width 289 height 74
type input "439-3910‬"
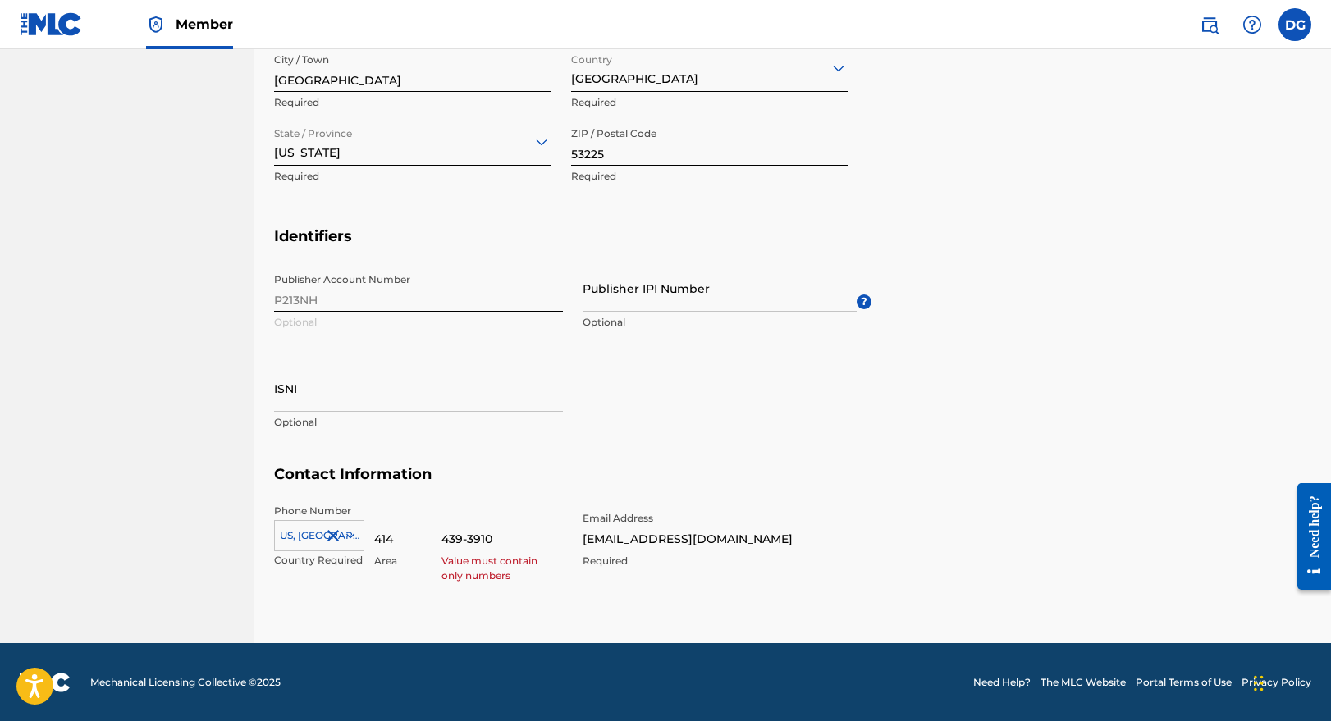
drag, startPoint x: 405, startPoint y: 540, endPoint x: 307, endPoint y: 540, distance: 97.7
click at [312, 540] on div "[GEOGRAPHIC_DATA], [GEOGRAPHIC_DATA] +1 Country Required 414 Area 439-3910‬ Val…" at bounding box center [418, 541] width 289 height 74
type input "414"
click at [507, 563] on p "Value must contain only numbers" at bounding box center [495, 569] width 107 height 30
click at [469, 535] on input "439-3910‬" at bounding box center [495, 527] width 107 height 47
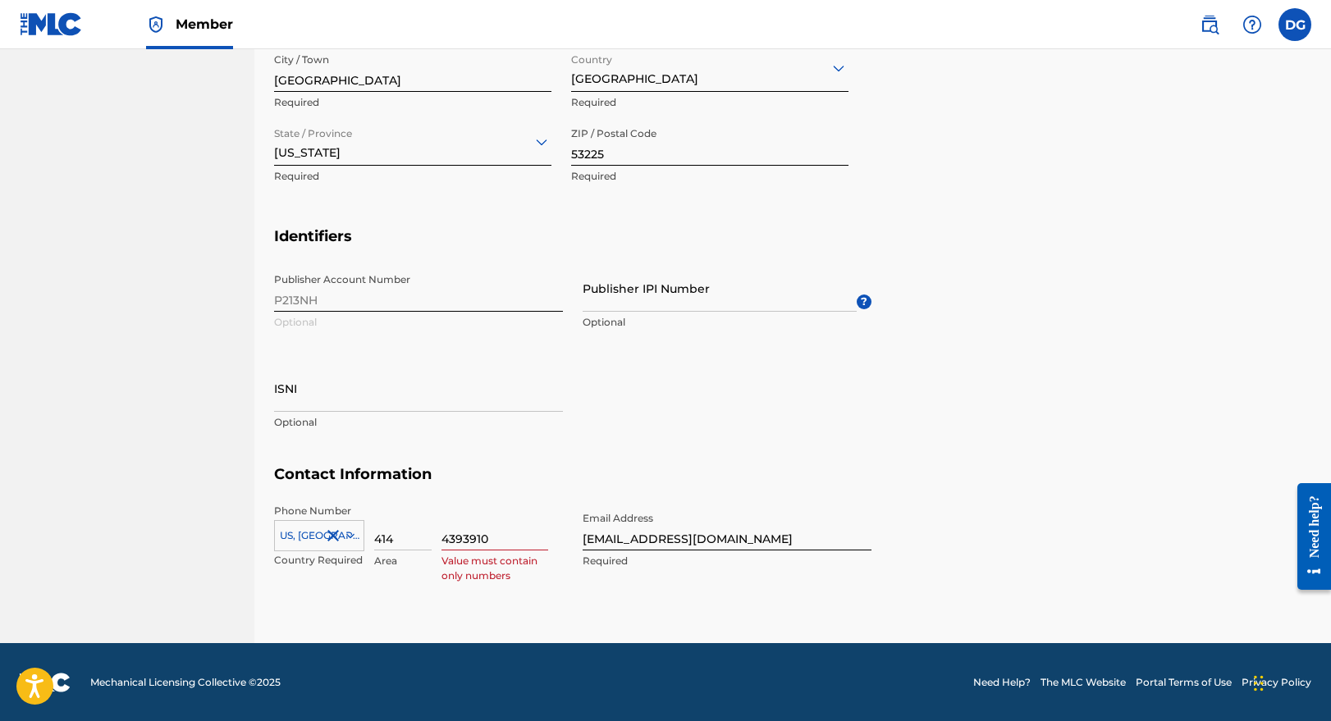
type input "4393910‬"
click at [538, 593] on div "Phone Number [GEOGRAPHIC_DATA], [GEOGRAPHIC_DATA] +1 Country Required 414 Area …" at bounding box center [573, 554] width 598 height 100
click at [440, 470] on h5 "Contact Information" at bounding box center [792, 484] width 1037 height 39
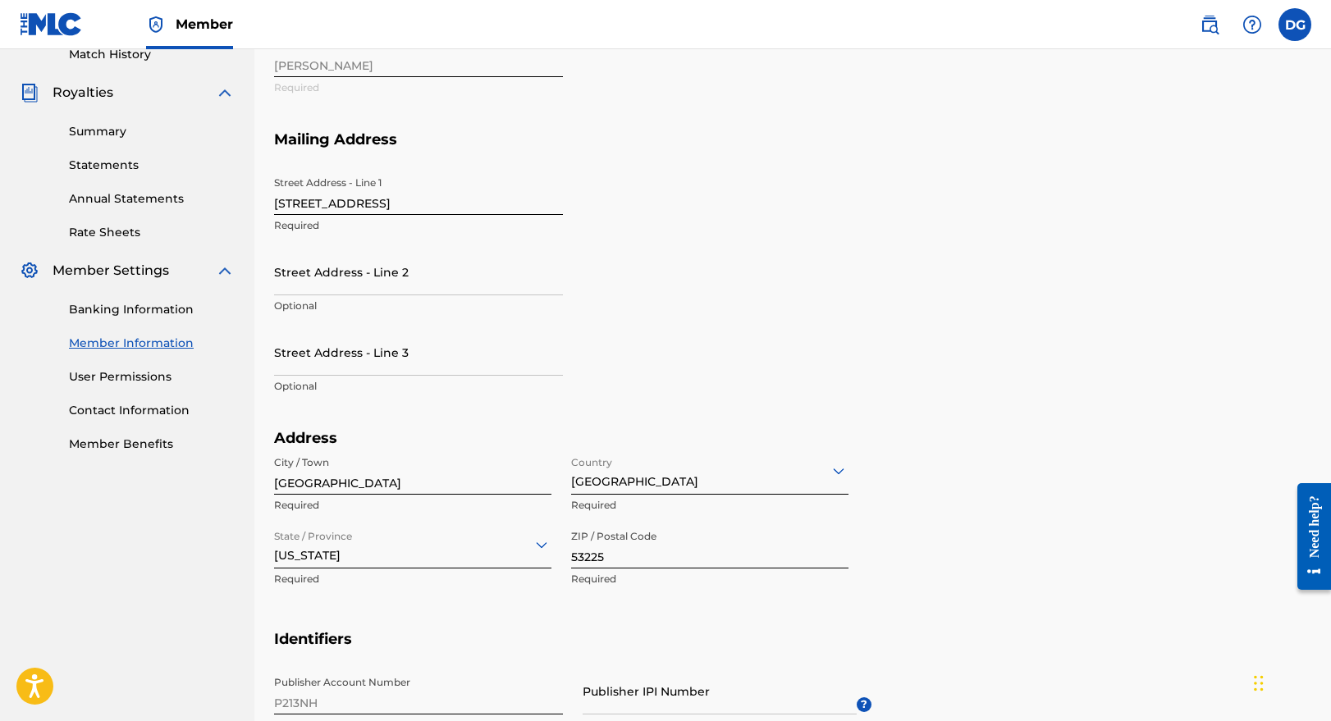
scroll to position [0, 0]
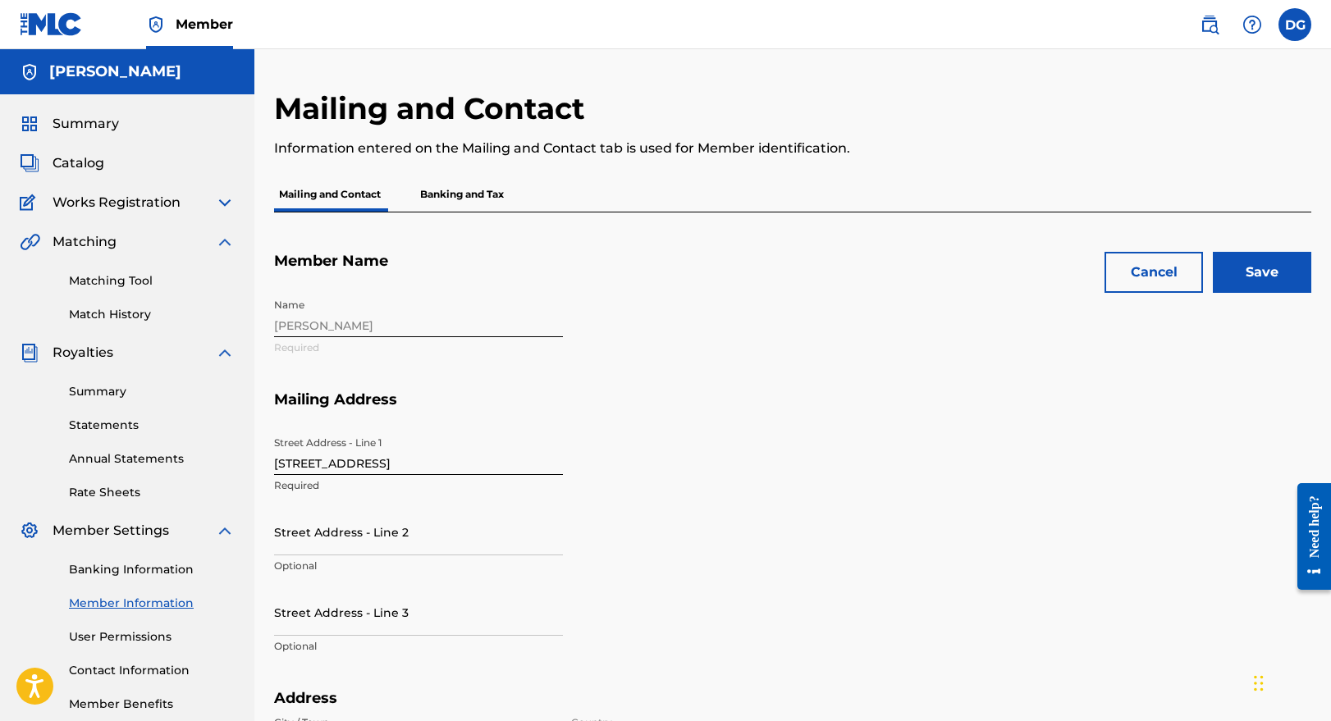
click at [1271, 266] on input "Save" at bounding box center [1262, 272] width 98 height 41
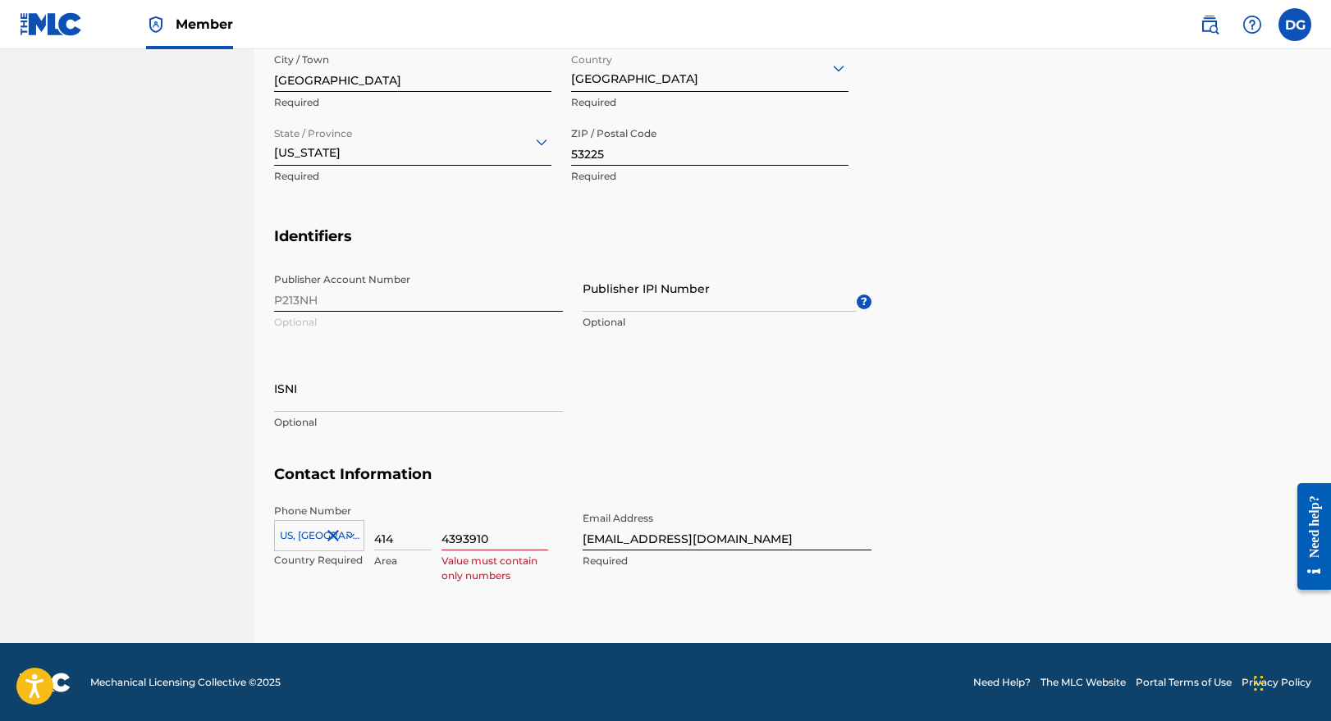
click at [516, 536] on input "4393910‬" at bounding box center [495, 527] width 107 height 47
click at [440, 543] on div "[GEOGRAPHIC_DATA], [GEOGRAPHIC_DATA] +1 Country Required 414 Area 4393910‬ Valu…" at bounding box center [418, 541] width 289 height 74
click at [431, 543] on input "414" at bounding box center [402, 527] width 57 height 47
type input "4"
drag, startPoint x: 502, startPoint y: 538, endPoint x: 348, endPoint y: 538, distance: 154.3
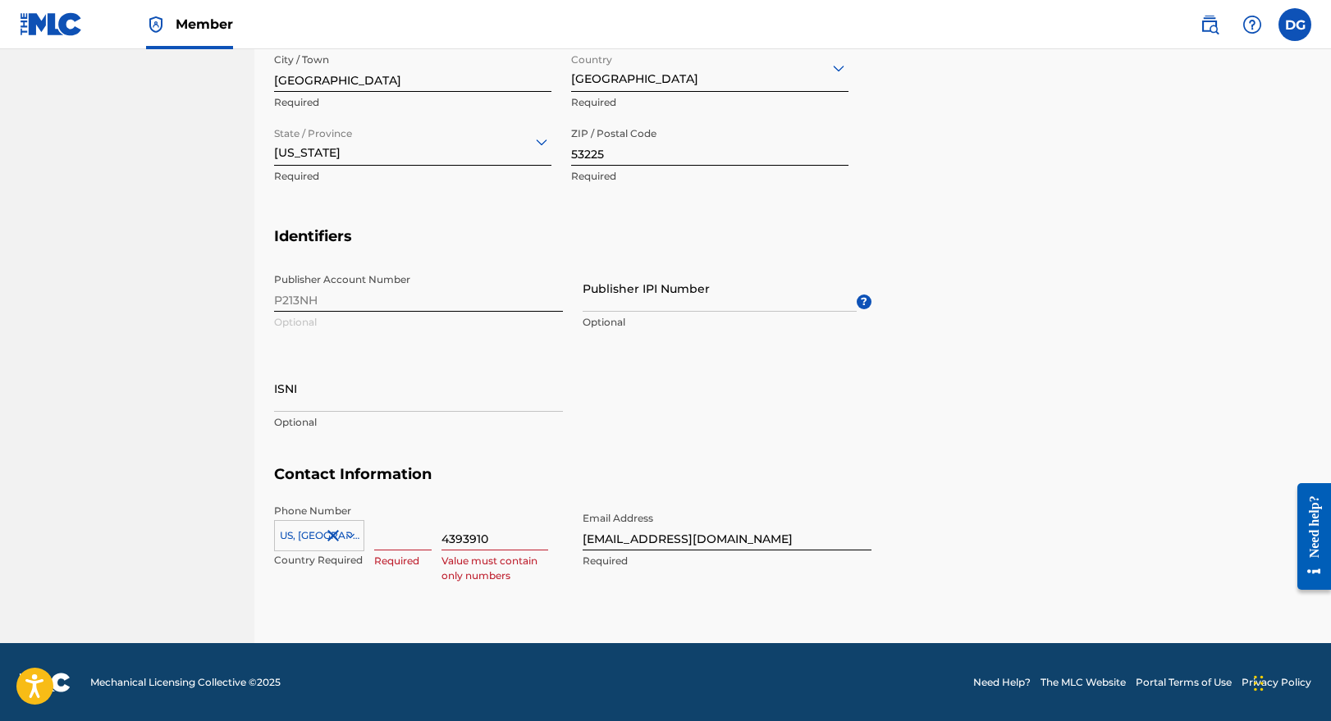
click at [360, 538] on div "[GEOGRAPHIC_DATA], [GEOGRAPHIC_DATA] +1 Country Required Required 4393910‬ Valu…" at bounding box center [418, 541] width 289 height 74
type input "4"
click at [422, 535] on input at bounding box center [402, 527] width 57 height 47
type input "414"
click at [487, 538] on input at bounding box center [495, 527] width 107 height 47
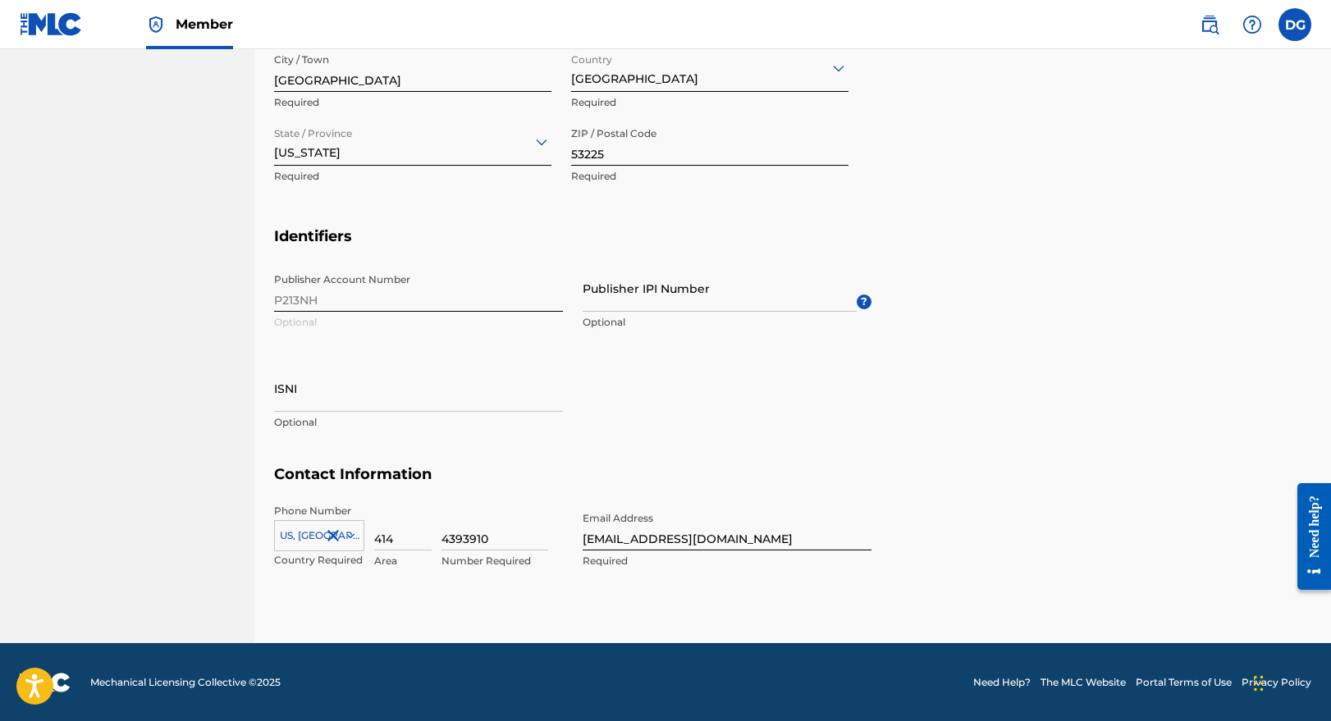
type input "4393910"
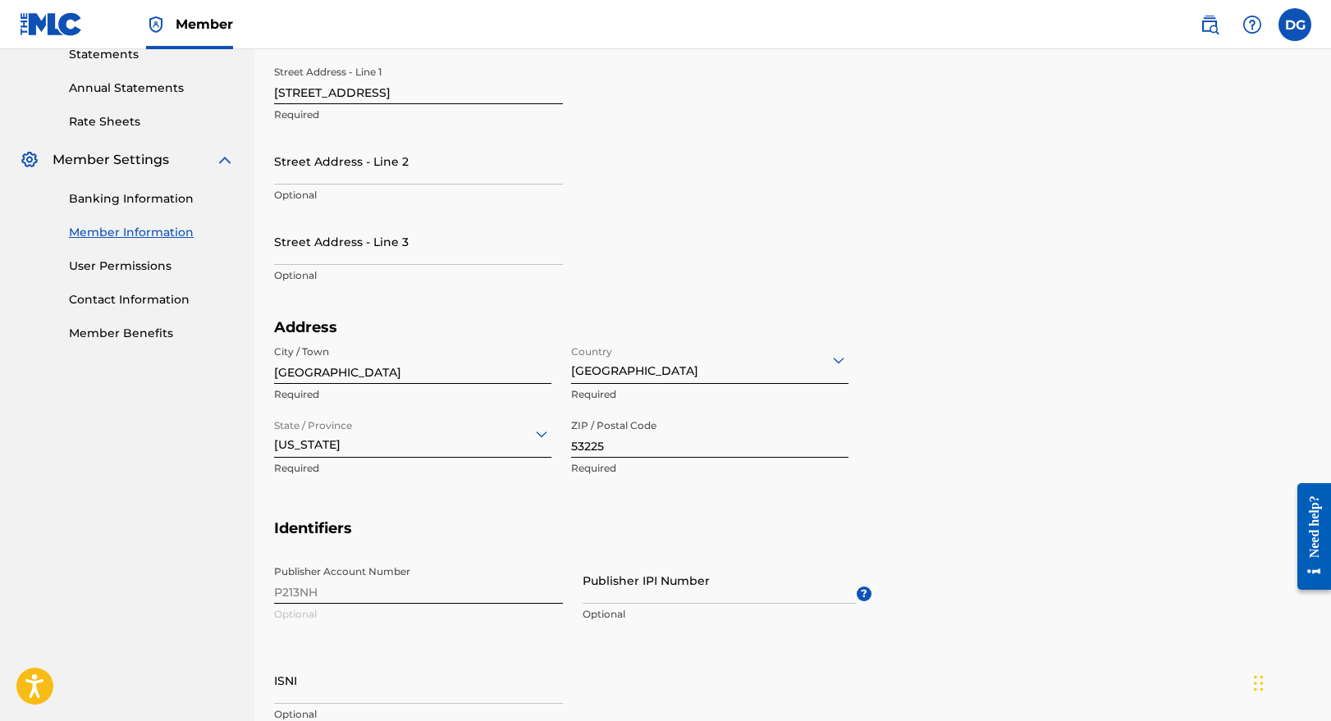
scroll to position [0, 0]
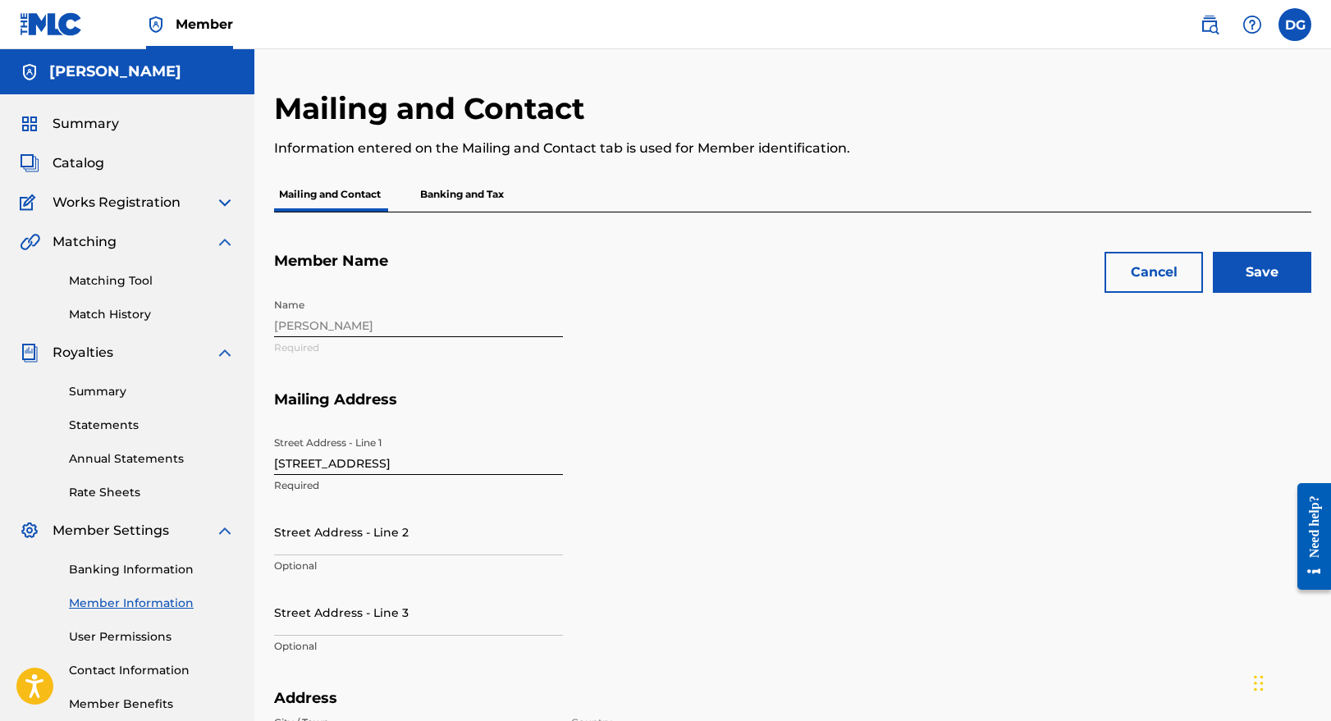
click at [1251, 282] on input "Save" at bounding box center [1262, 272] width 98 height 41
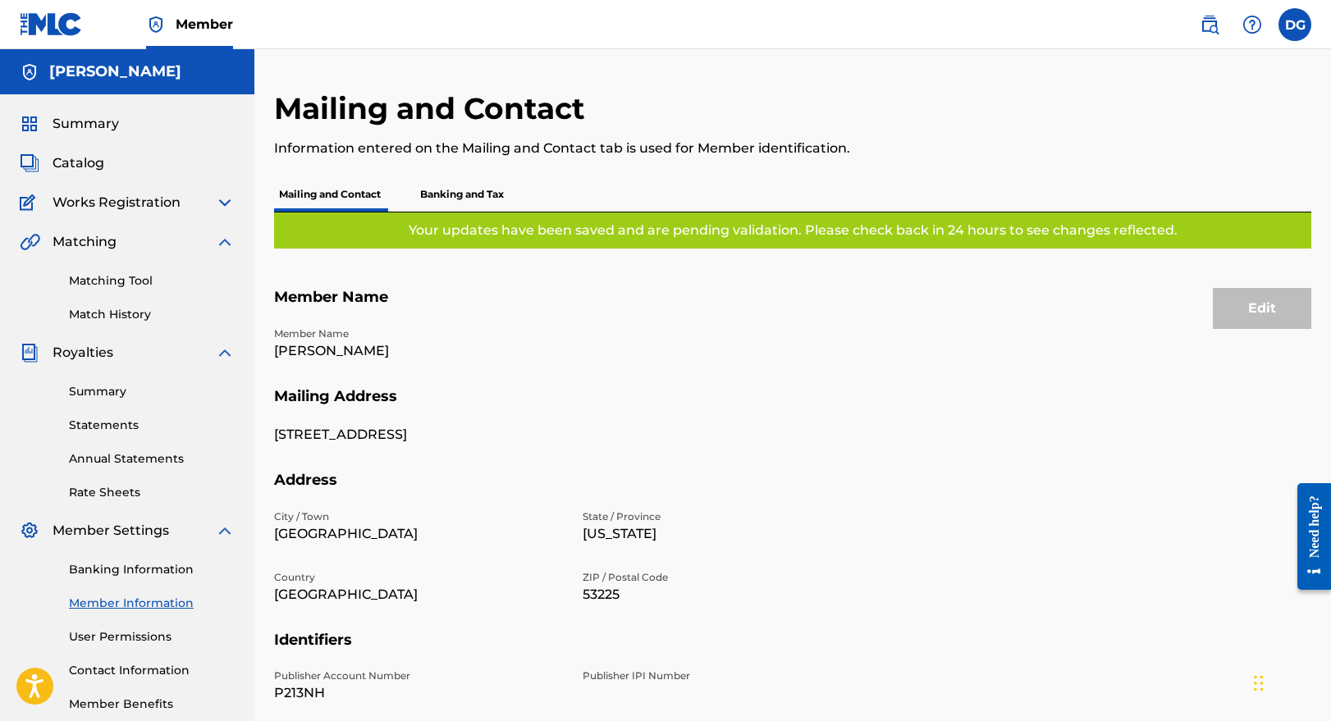
click at [490, 200] on p "Banking and Tax" at bounding box center [462, 194] width 94 height 34
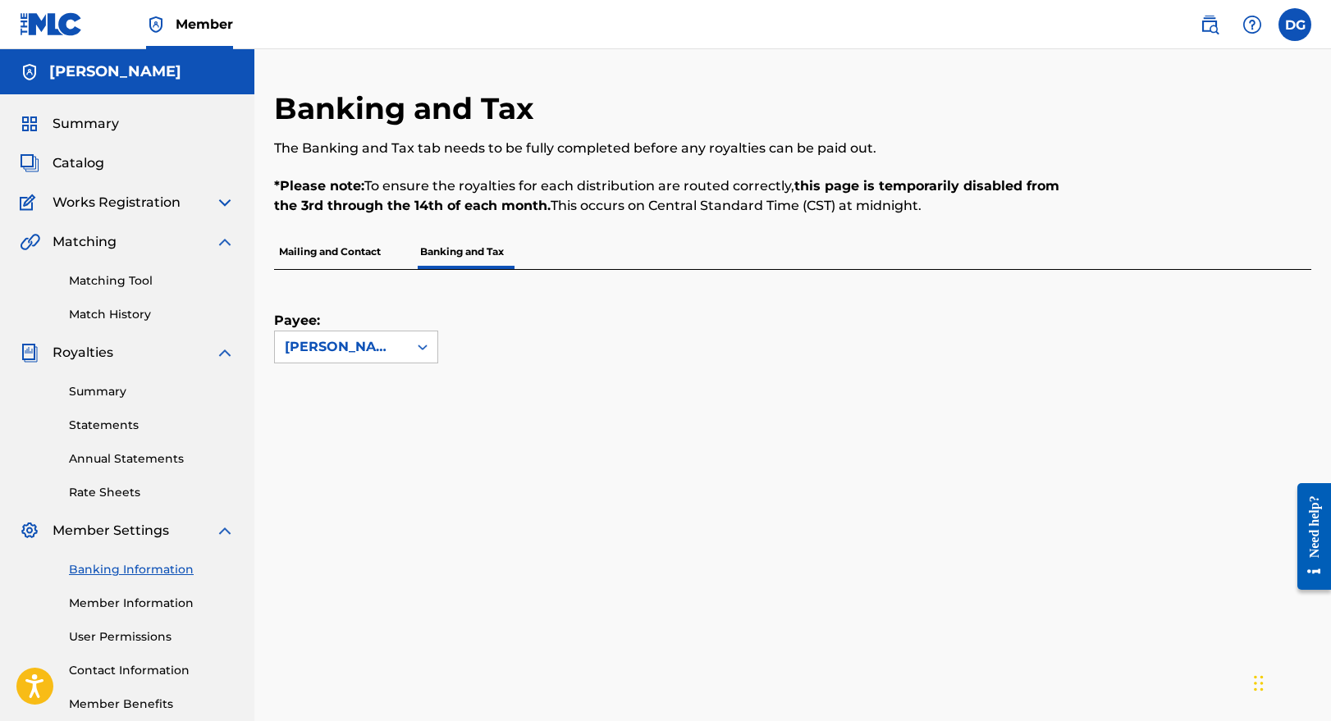
scroll to position [25, 0]
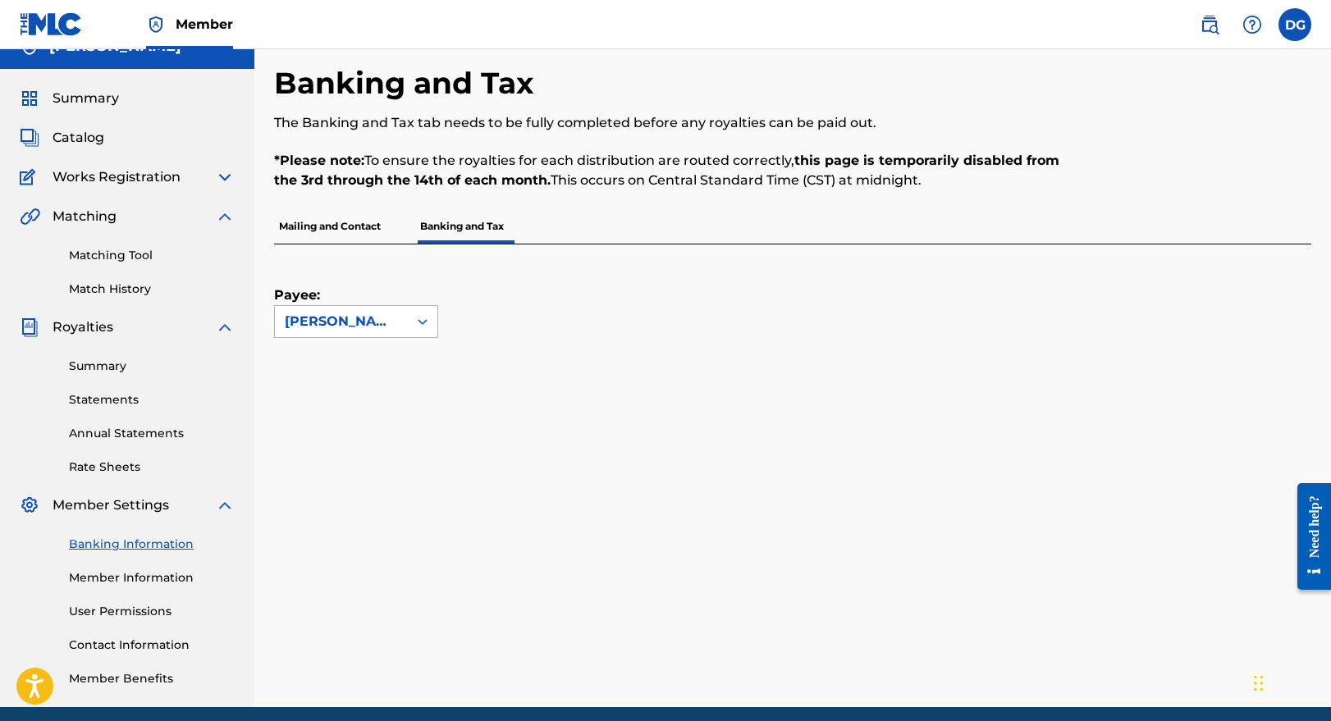
click at [413, 322] on div at bounding box center [423, 322] width 30 height 30
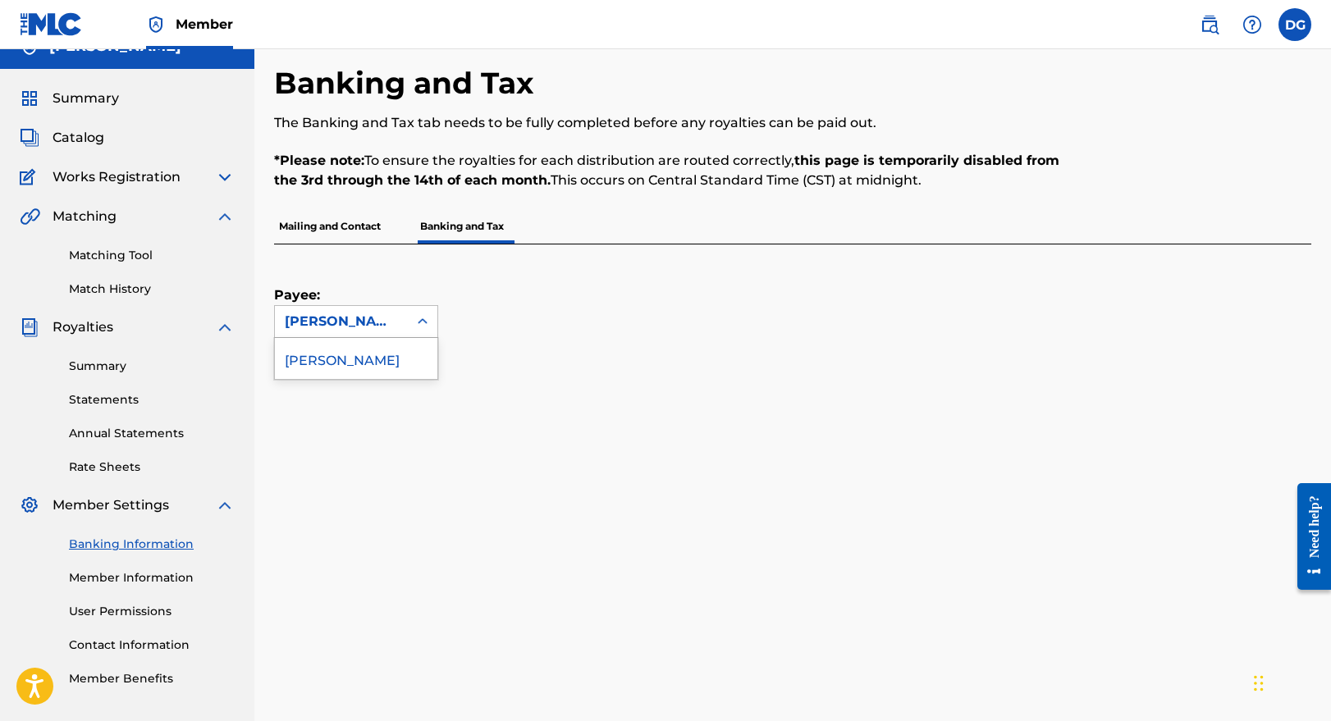
click at [397, 348] on div "[PERSON_NAME]" at bounding box center [356, 358] width 163 height 41
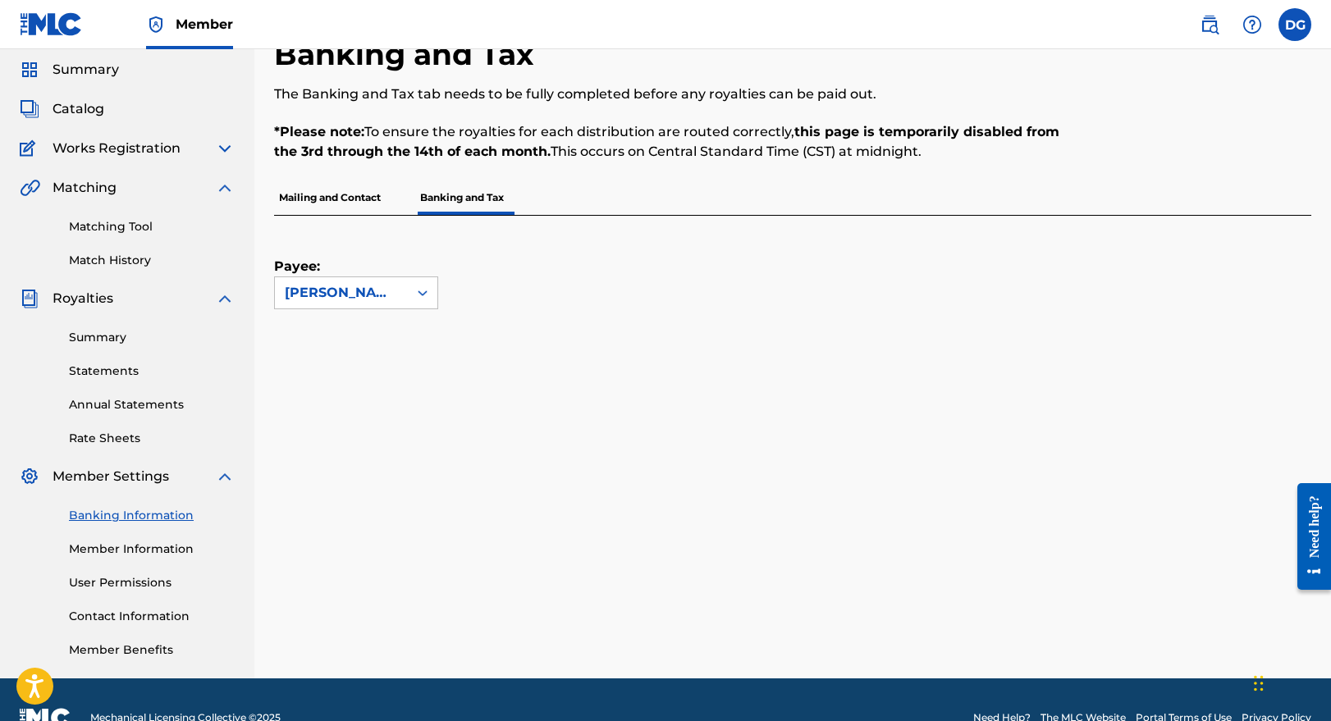
scroll to position [50, 0]
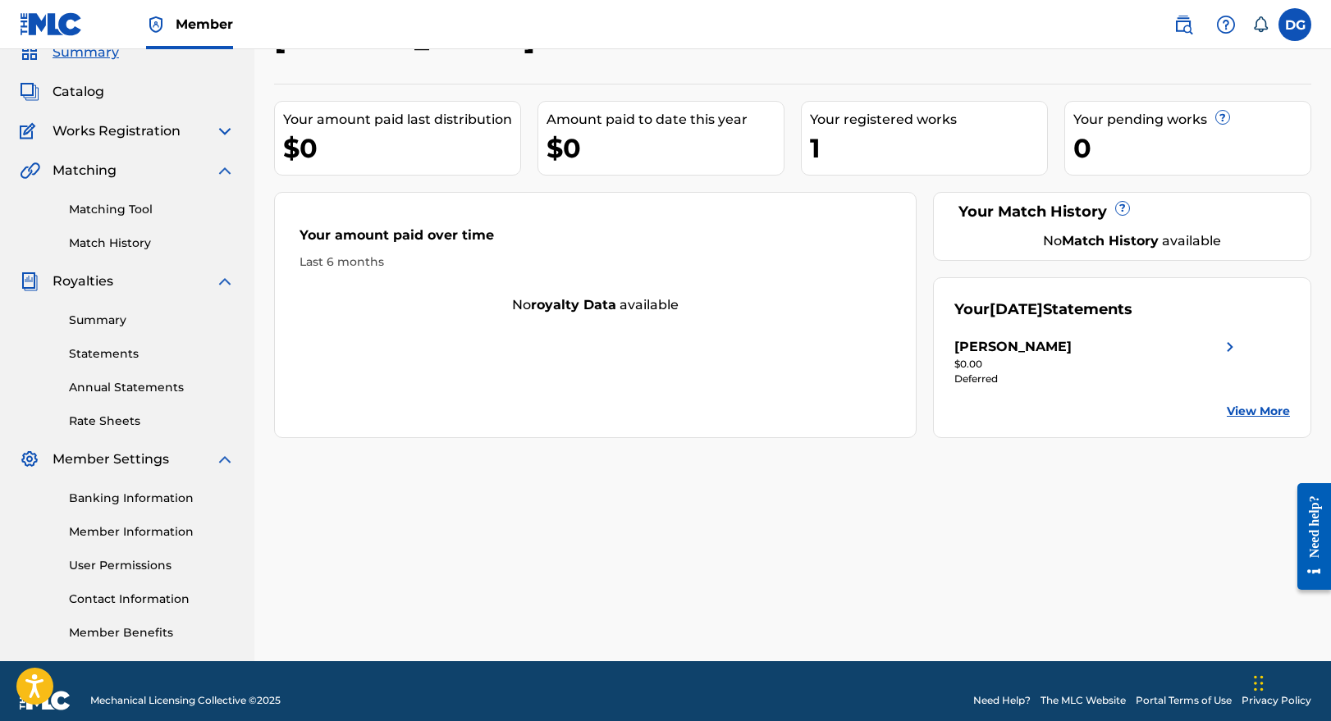
scroll to position [84, 0]
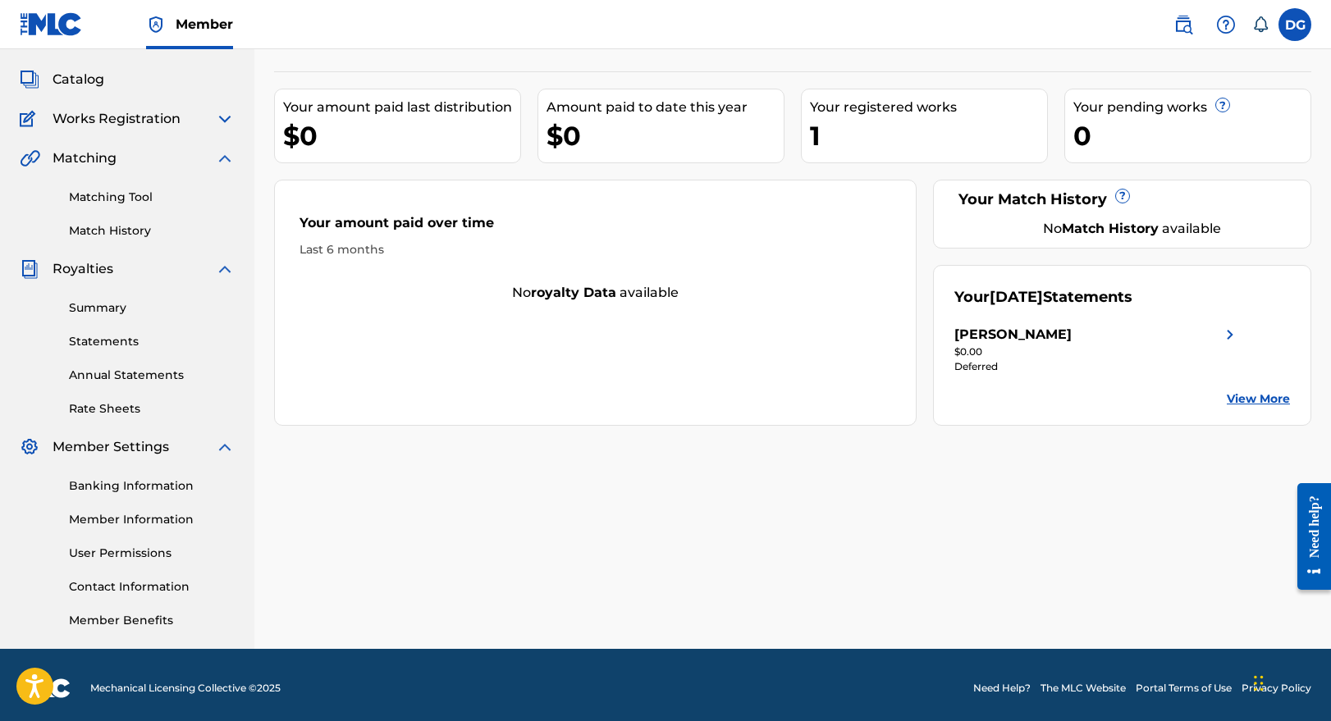
click at [224, 266] on img at bounding box center [225, 269] width 20 height 20
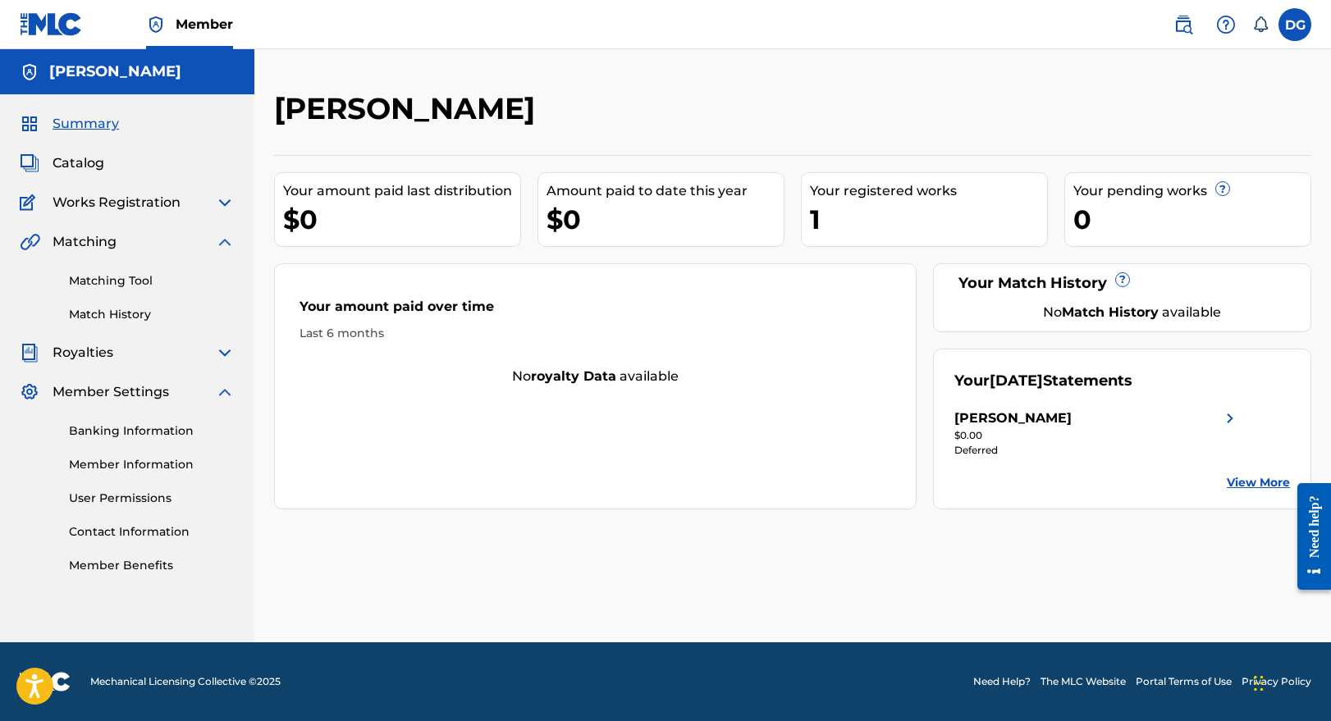
click at [224, 266] on div "Matching Tool Match History" at bounding box center [127, 287] width 215 height 71
click at [162, 431] on link "Banking Information" at bounding box center [152, 431] width 166 height 17
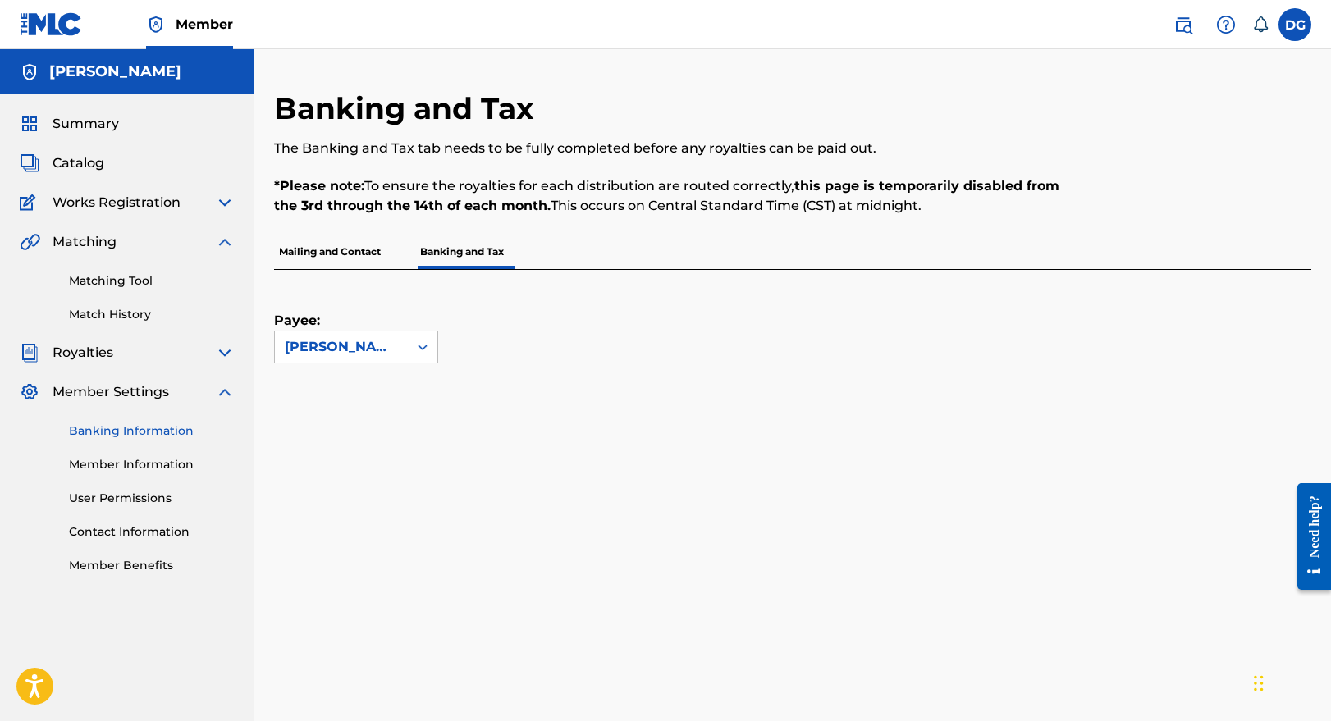
click at [103, 159] on span "Catalog" at bounding box center [79, 163] width 52 height 20
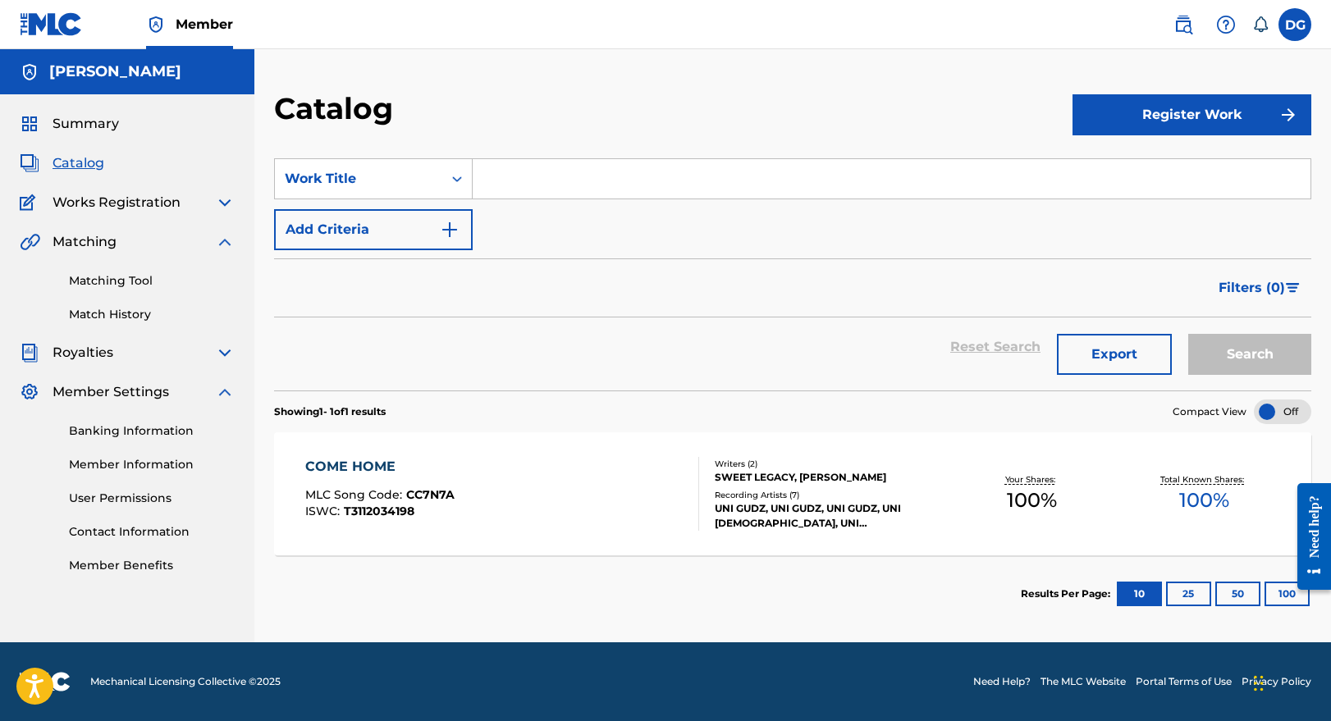
click at [217, 249] on img at bounding box center [225, 242] width 20 height 20
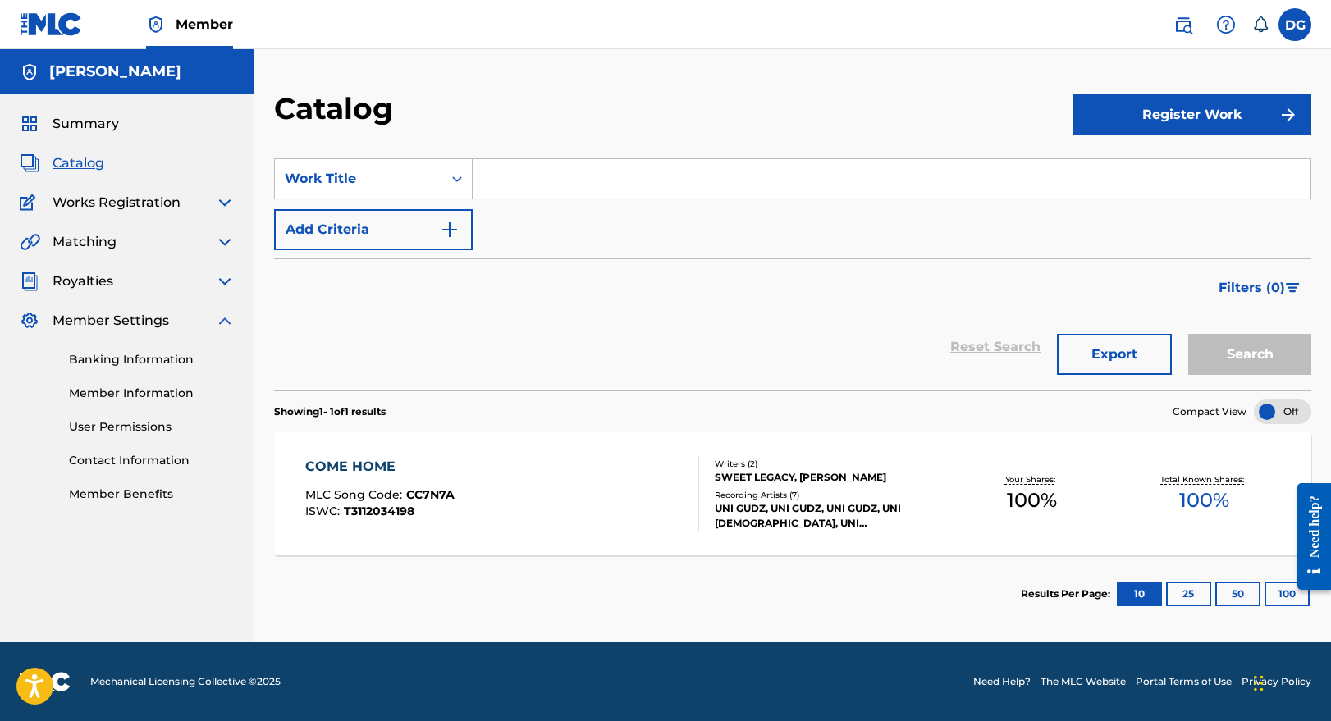
click at [55, 37] on link at bounding box center [51, 24] width 63 height 48
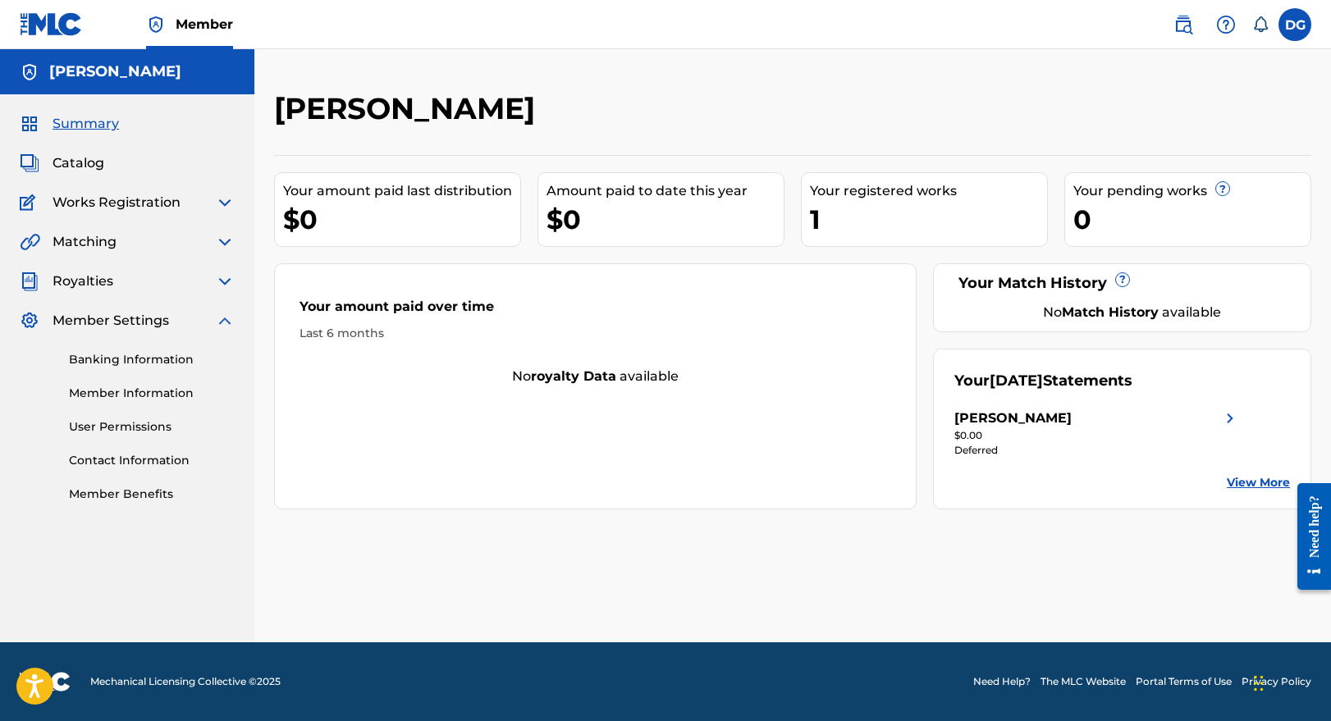
click at [202, 24] on span "Member" at bounding box center [204, 24] width 57 height 19
click at [1322, 23] on nav "Member DG DG Dominique Gohre studiogudz@gmail.com Notification Preferences Prof…" at bounding box center [665, 24] width 1331 height 49
click at [1303, 23] on label at bounding box center [1295, 24] width 33 height 33
click at [1295, 25] on input "DG Dominique Gohre studiogudz@gmail.com Notification Preferences Profile Log out" at bounding box center [1295, 25] width 0 height 0
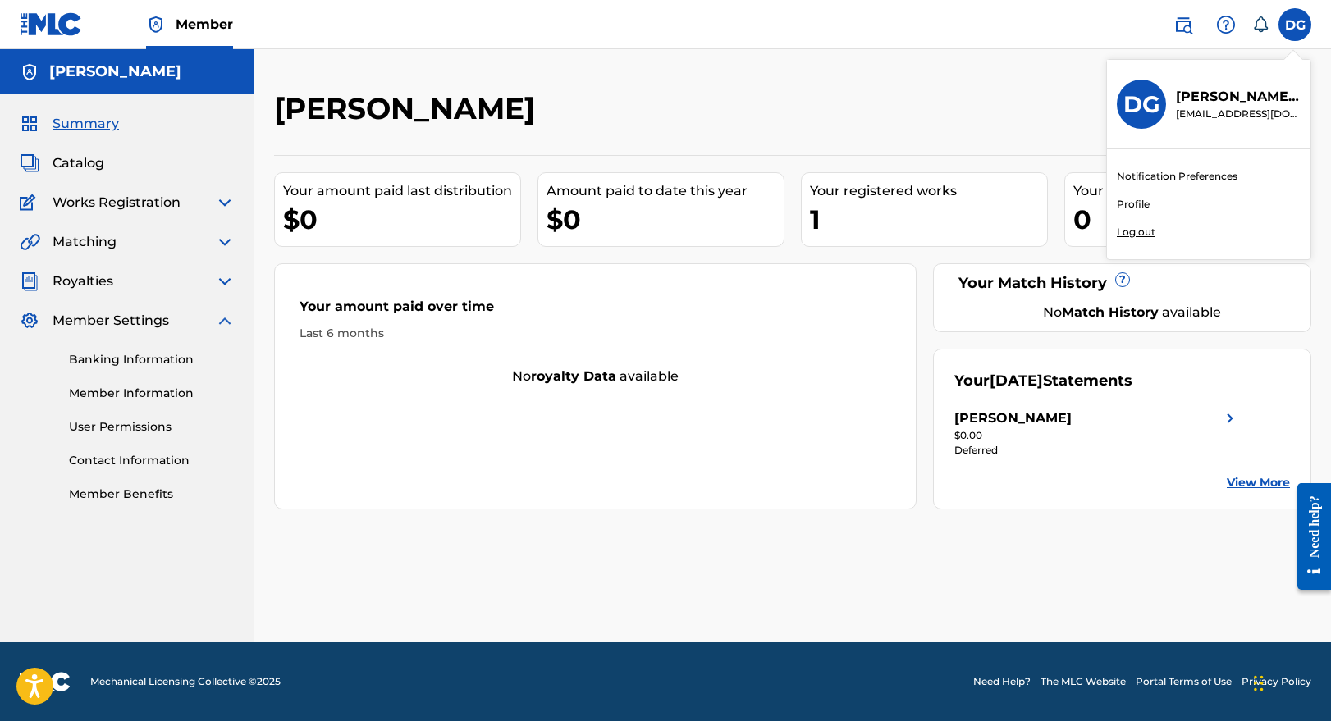
click at [1136, 204] on link "Profile" at bounding box center [1133, 204] width 33 height 15
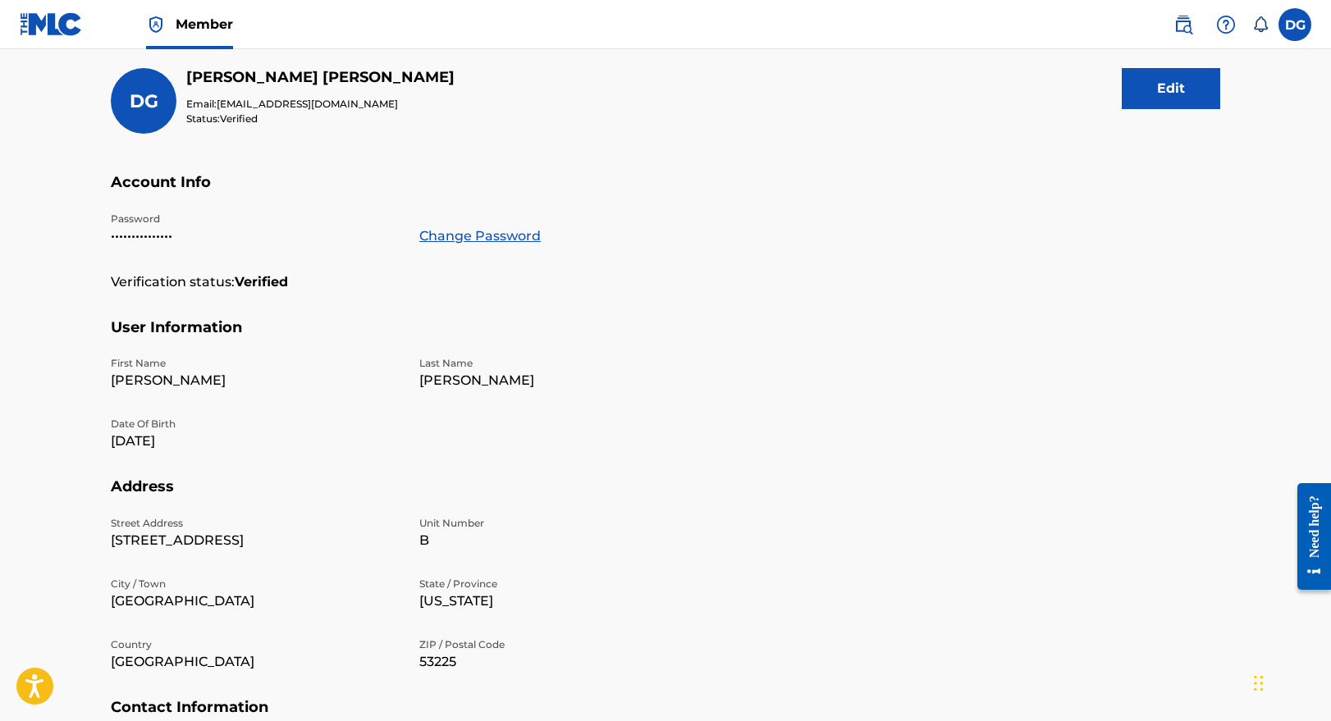
scroll to position [191, 0]
click at [1187, 94] on button "Edit" at bounding box center [1171, 86] width 98 height 41
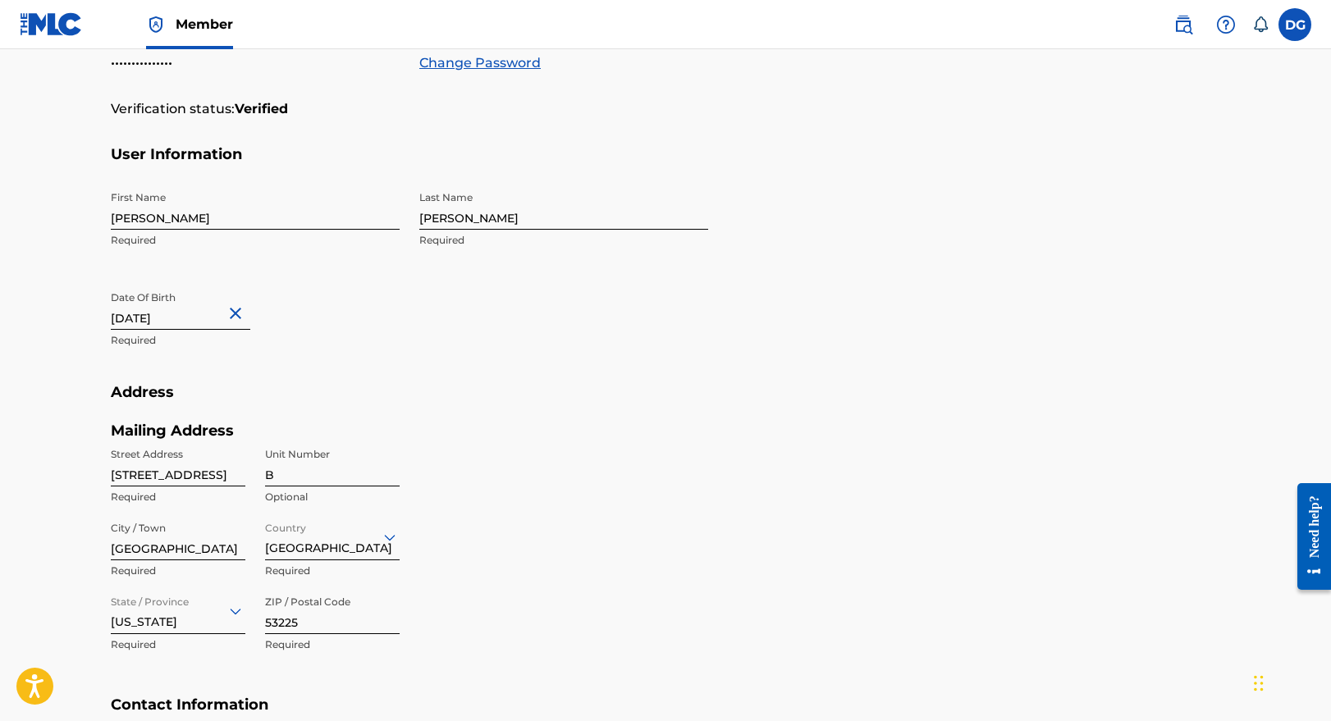
scroll to position [382, 0]
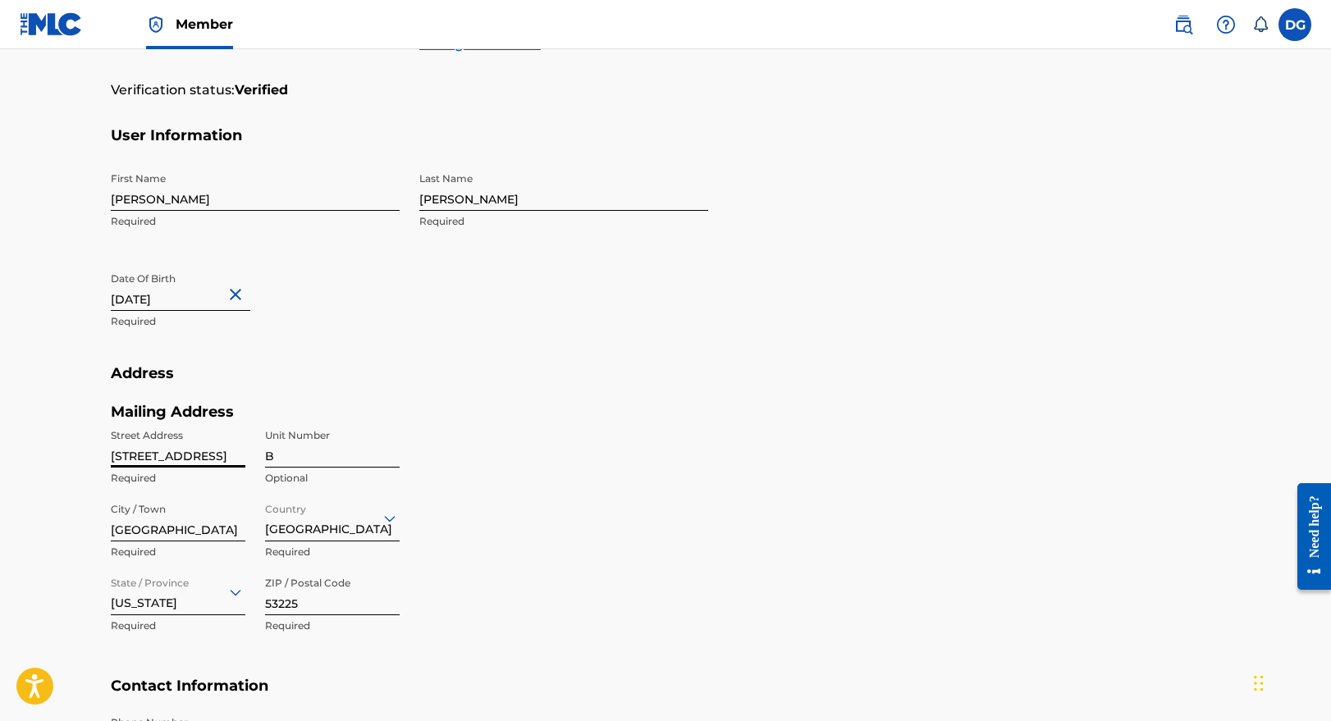
drag, startPoint x: 219, startPoint y: 455, endPoint x: 91, endPoint y: 455, distance: 128.0
click at [108, 455] on div "Profile User Members DG Dominique Gohre Email: studiogudz@gmail.com Status: Ver…" at bounding box center [665, 280] width 1149 height 1069
click at [165, 461] on input "8661 W medford Ave" at bounding box center [178, 444] width 135 height 47
type input "[STREET_ADDRESS]"
click at [286, 451] on input "B" at bounding box center [332, 444] width 135 height 47
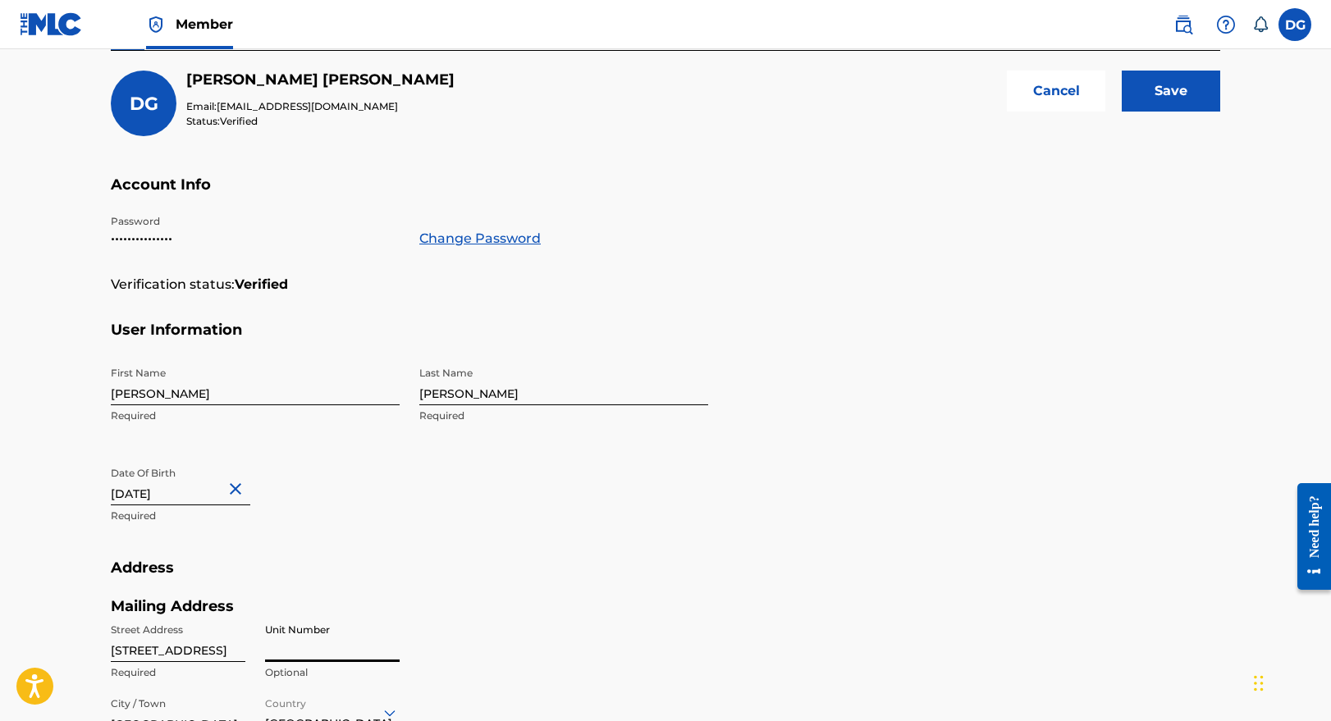
scroll to position [0, 0]
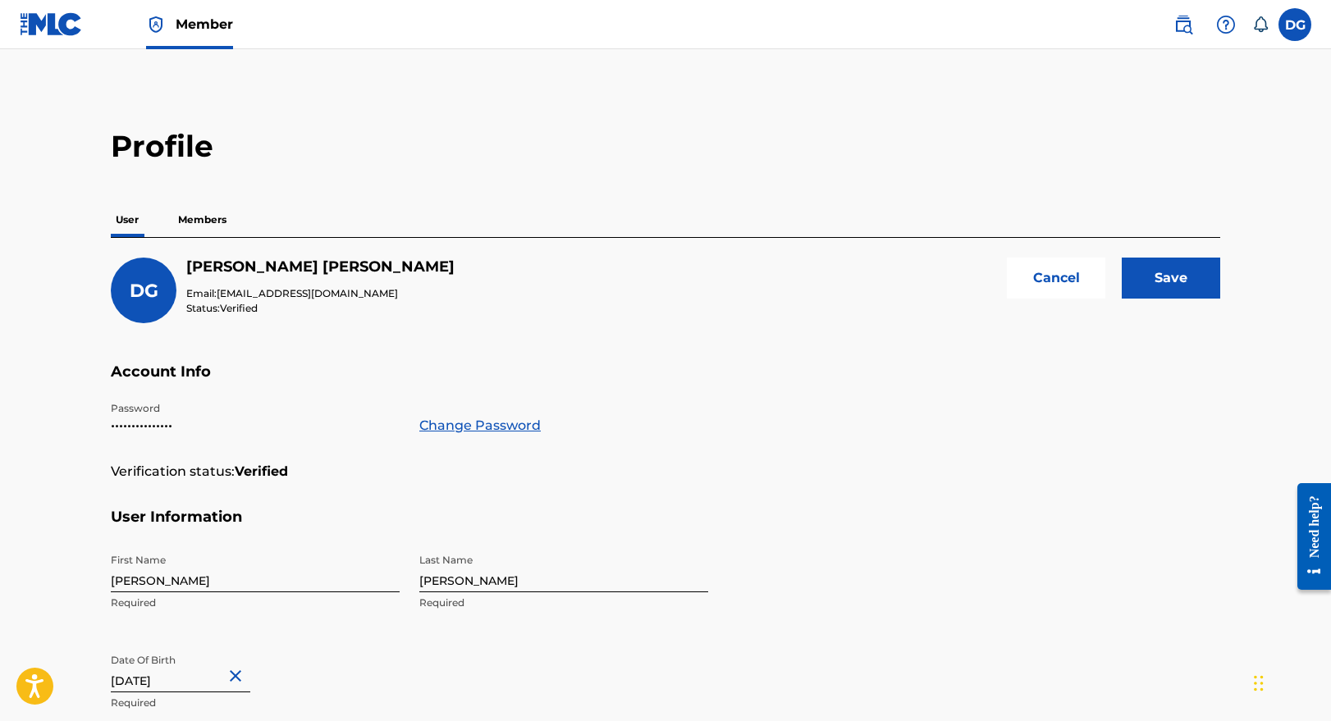
click at [1174, 277] on input "Save" at bounding box center [1171, 278] width 98 height 41
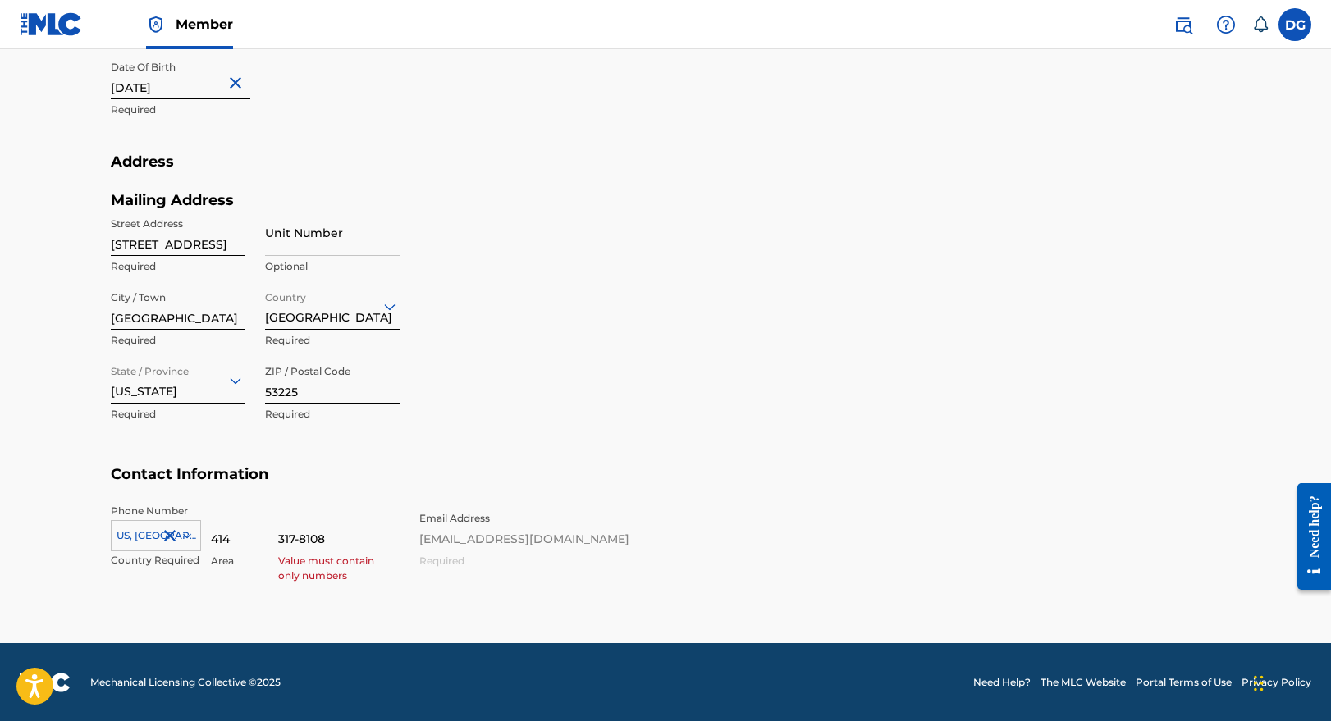
drag, startPoint x: 340, startPoint y: 547, endPoint x: 264, endPoint y: 540, distance: 75.8
click at [263, 540] on div "US, CA +1 Country Required 414 Area 317-8108 Value must contain only numbers" at bounding box center [255, 541] width 289 height 74
click at [312, 536] on input "317-8108" at bounding box center [331, 527] width 107 height 47
drag, startPoint x: 341, startPoint y: 536, endPoint x: 251, endPoint y: 527, distance: 90.7
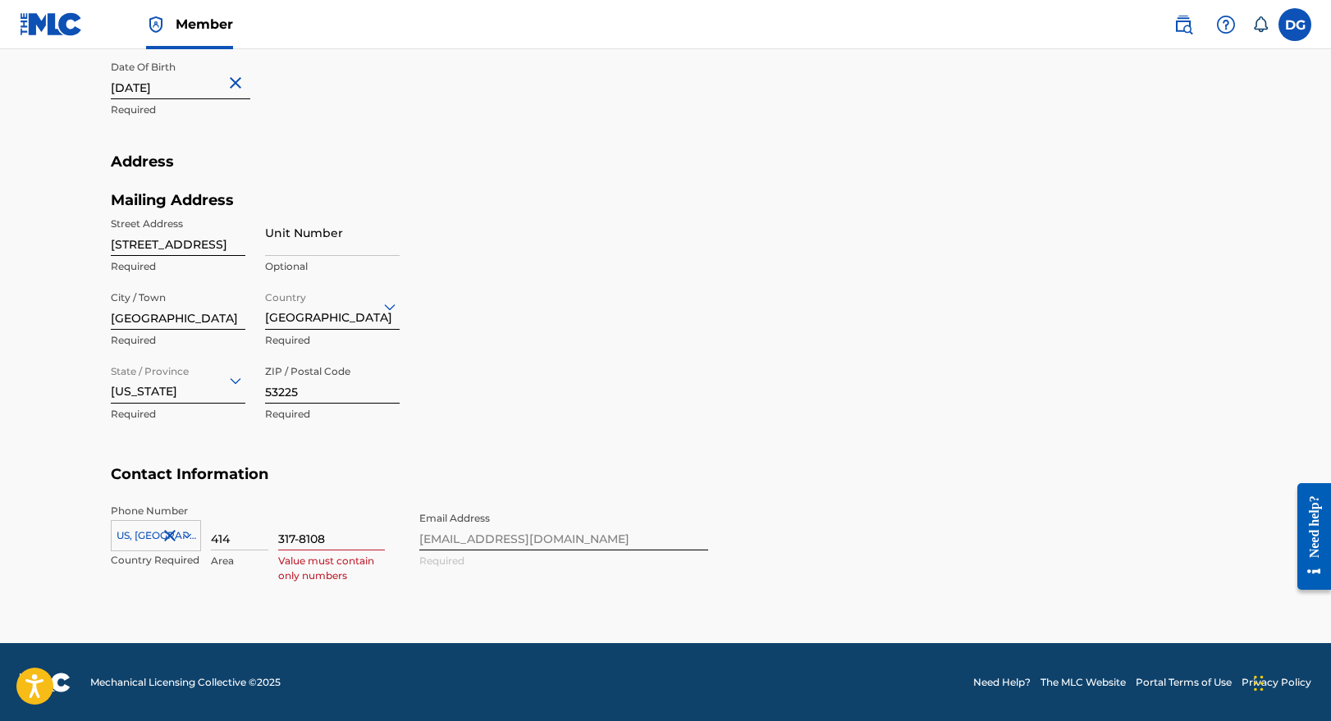
click at [251, 528] on div "US, CA +1 Country Required 414 Area 317-8108 Value must contain only numbers" at bounding box center [255, 541] width 289 height 74
click at [263, 530] on input "414" at bounding box center [239, 527] width 57 height 47
click at [263, 532] on input "414" at bounding box center [239, 527] width 57 height 47
type input "4"
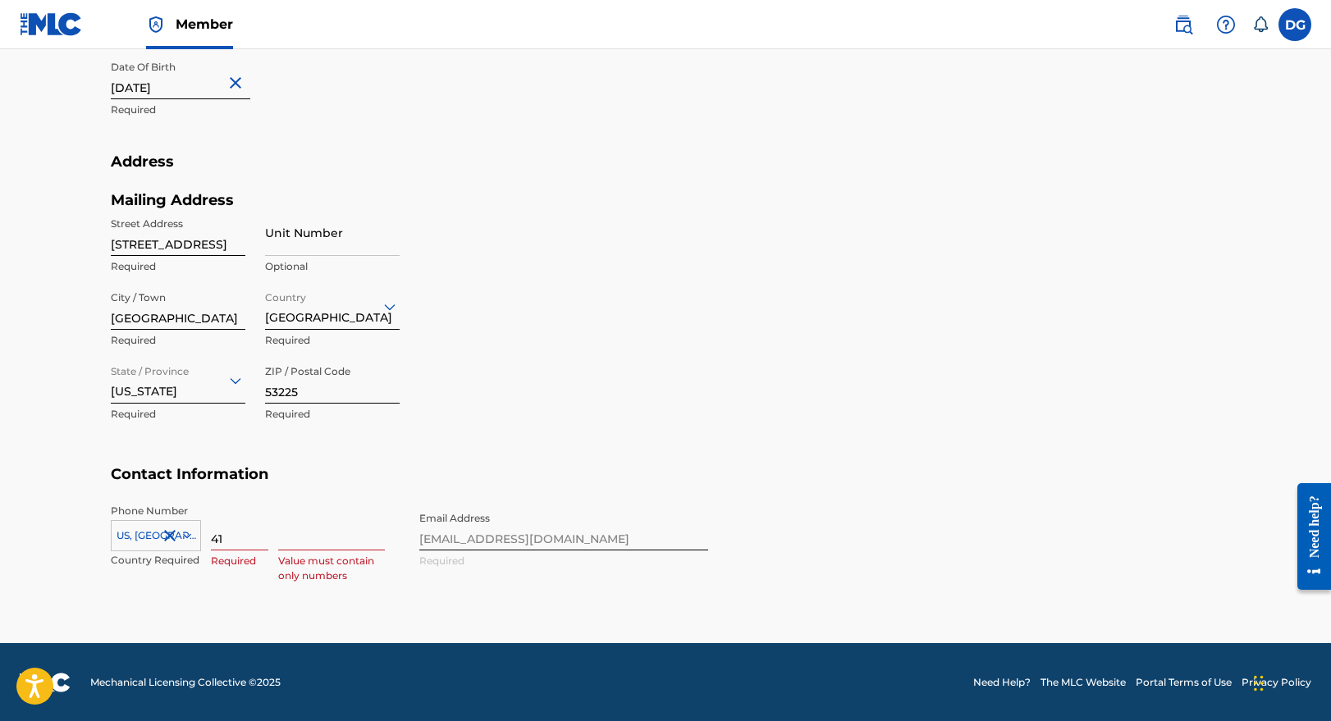
type input "414"
click at [305, 534] on input at bounding box center [331, 527] width 107 height 47
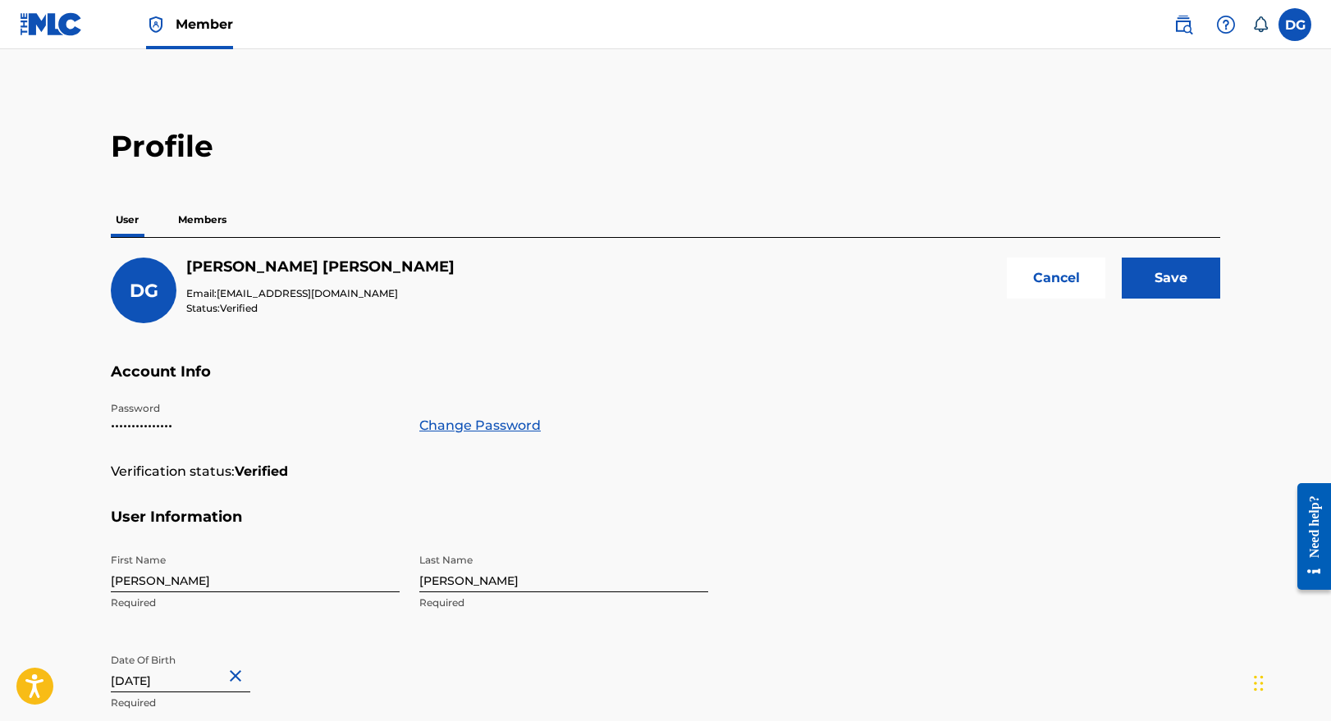
type input "4393910"
click at [1139, 272] on input "Save" at bounding box center [1171, 278] width 98 height 41
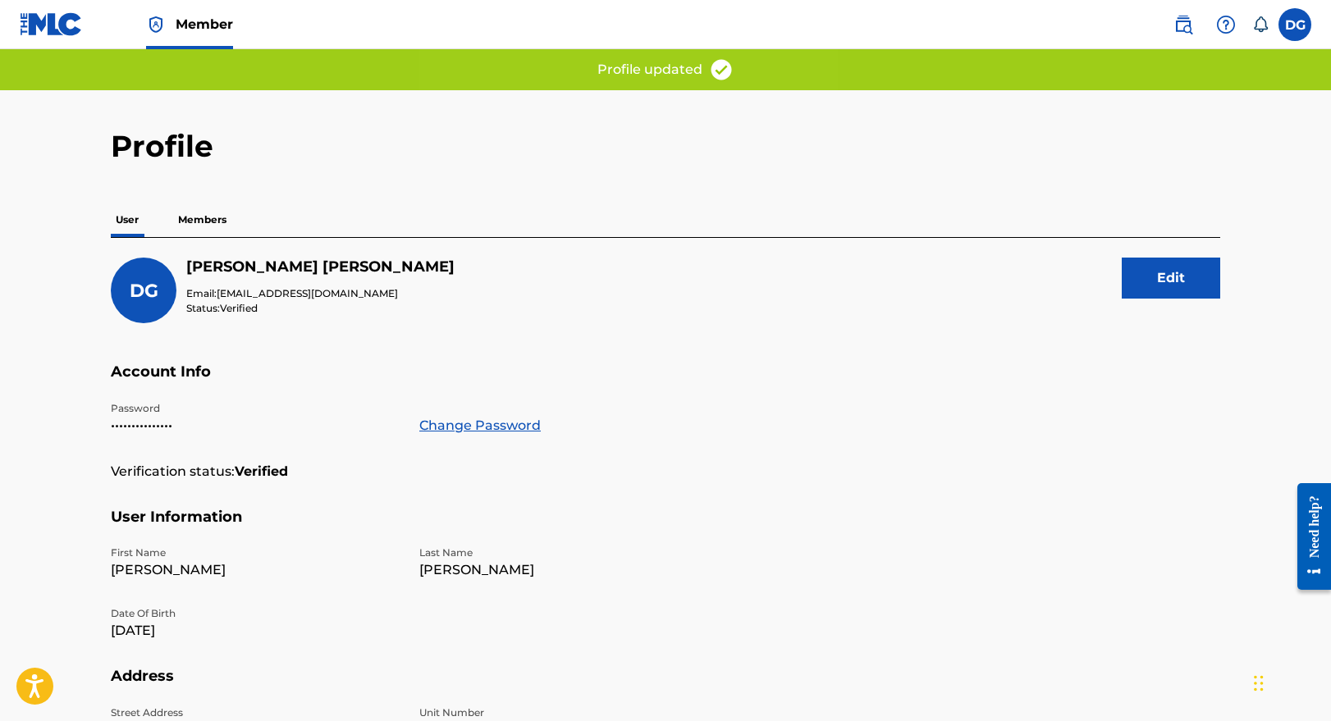
click at [1297, 26] on label at bounding box center [1295, 24] width 33 height 33
click at [1295, 25] on input "DG Dominique Gohre studiogudz@gmail.com Notification Preferences Profile Log out" at bounding box center [1295, 25] width 0 height 0
click at [1134, 203] on link "Profile" at bounding box center [1133, 204] width 33 height 15
